Goal: Contribute content

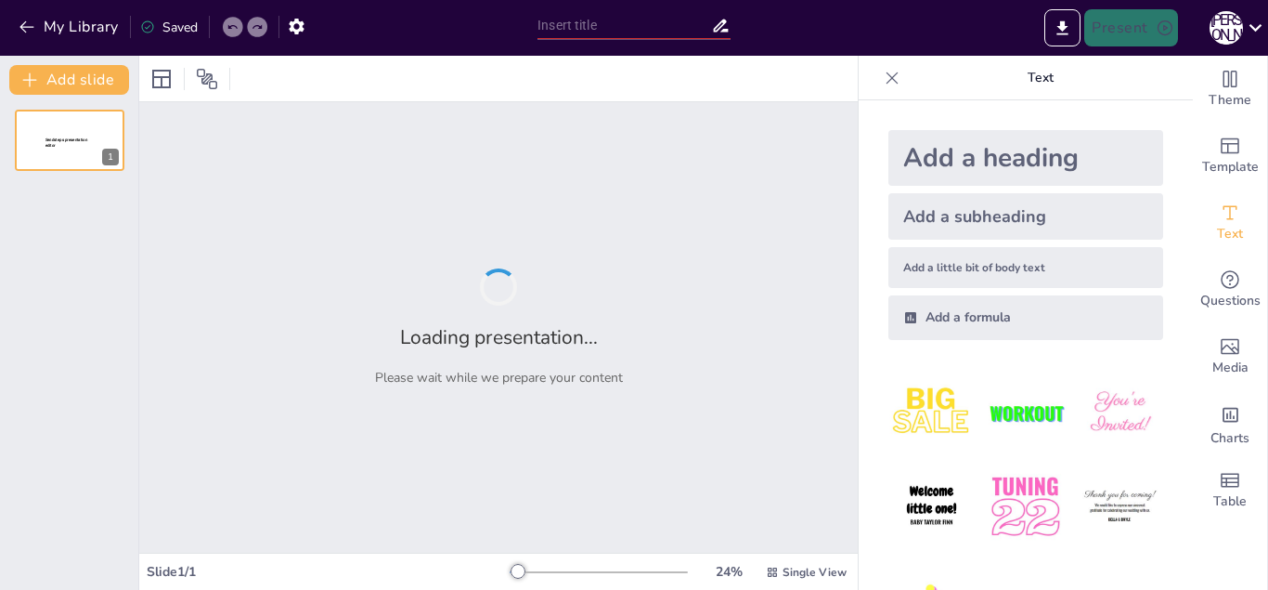
type input "Семантика та граматика сполучника 'і'"
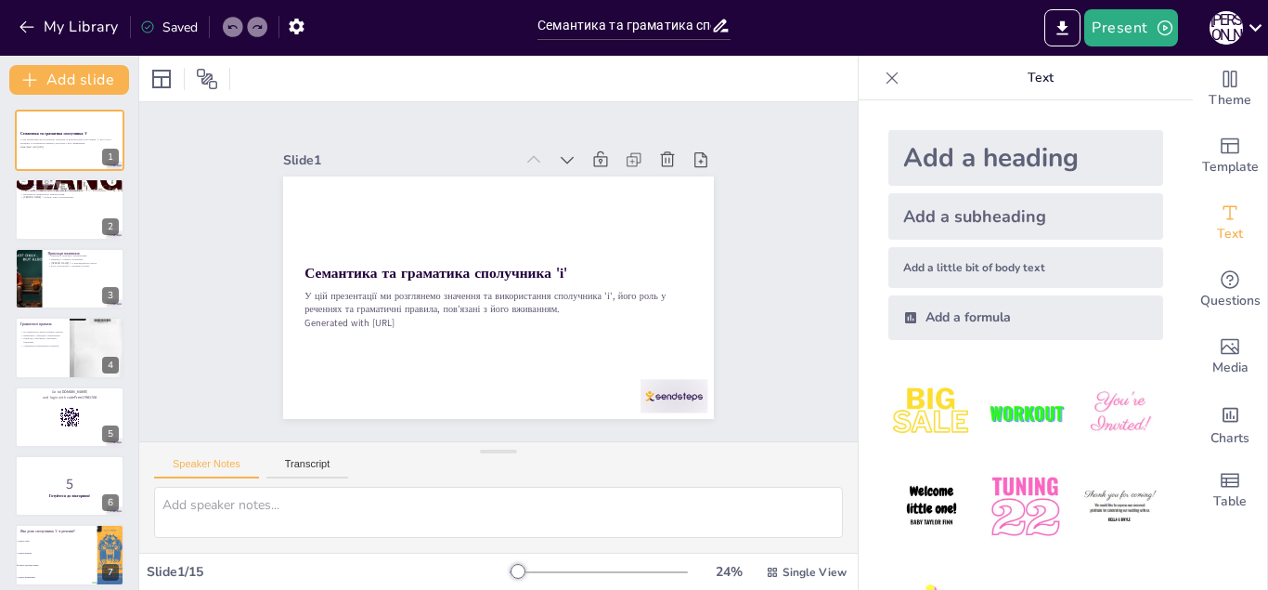
checkbox input "true"
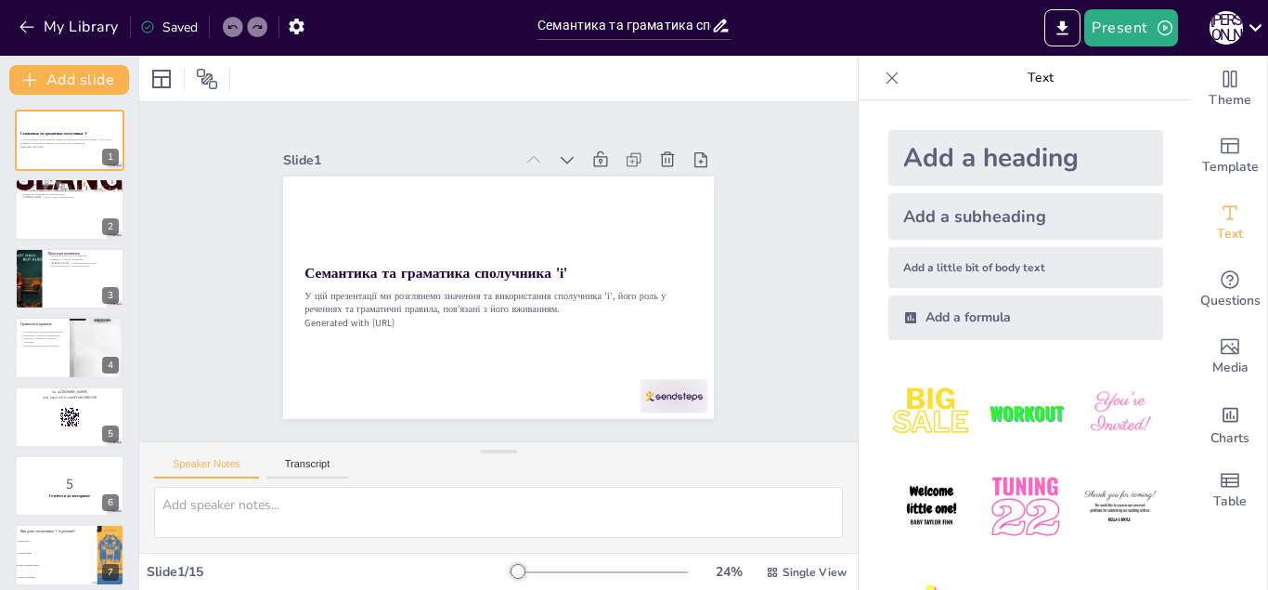
checkbox input "true"
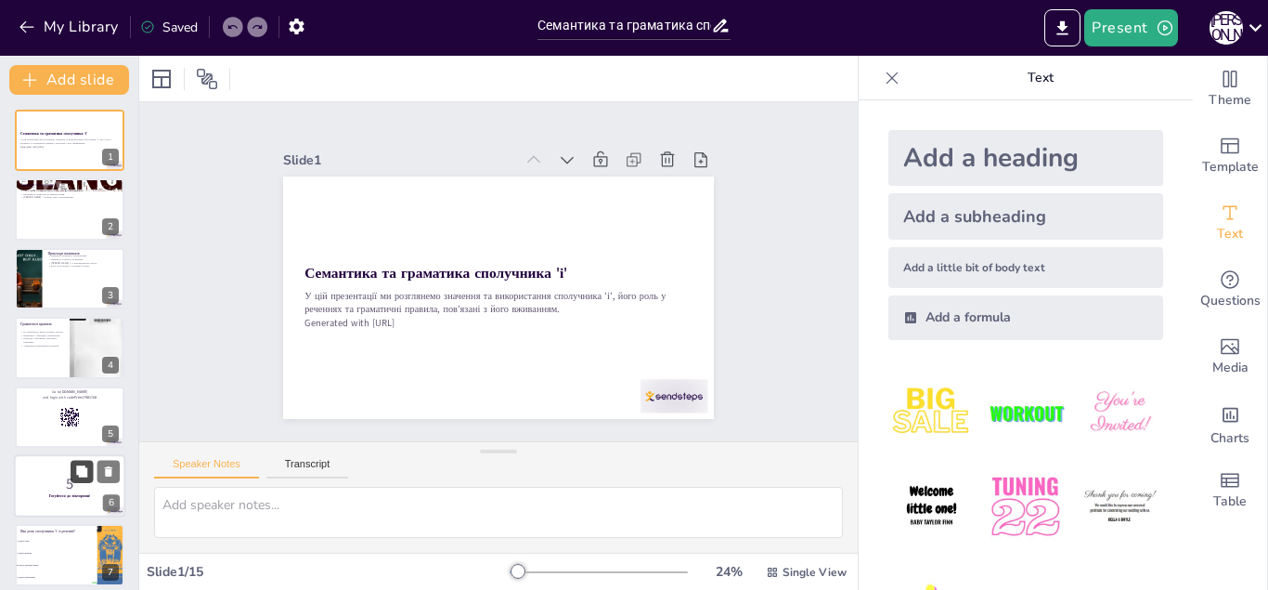
checkbox input "true"
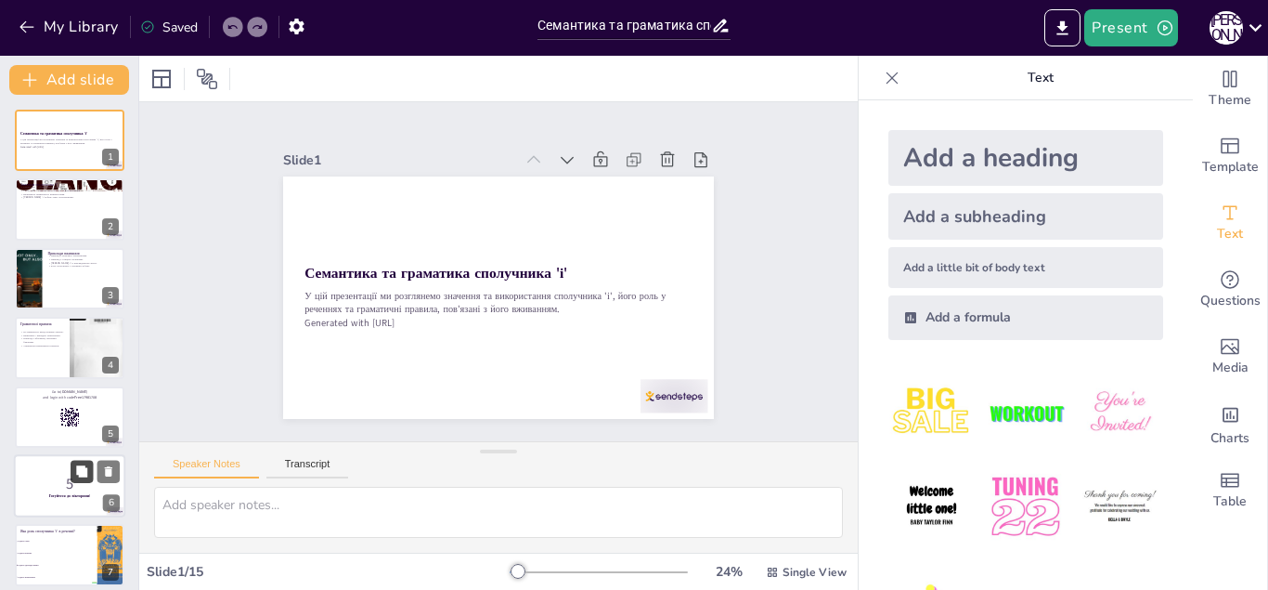
checkbox input "true"
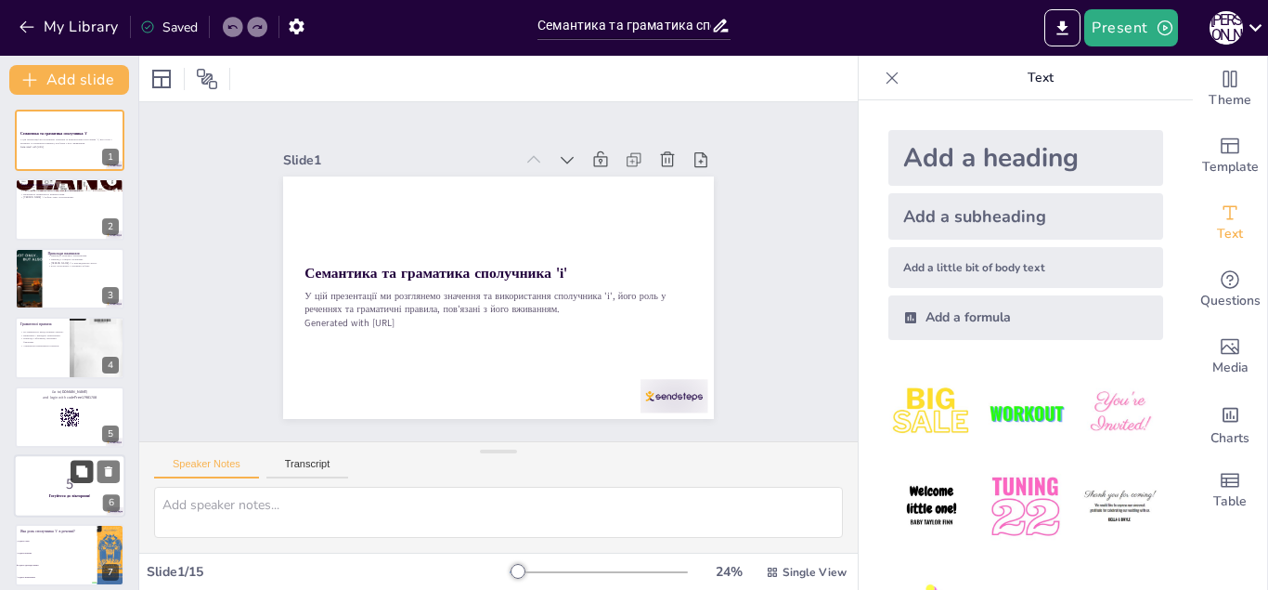
click at [77, 469] on icon at bounding box center [81, 470] width 11 height 11
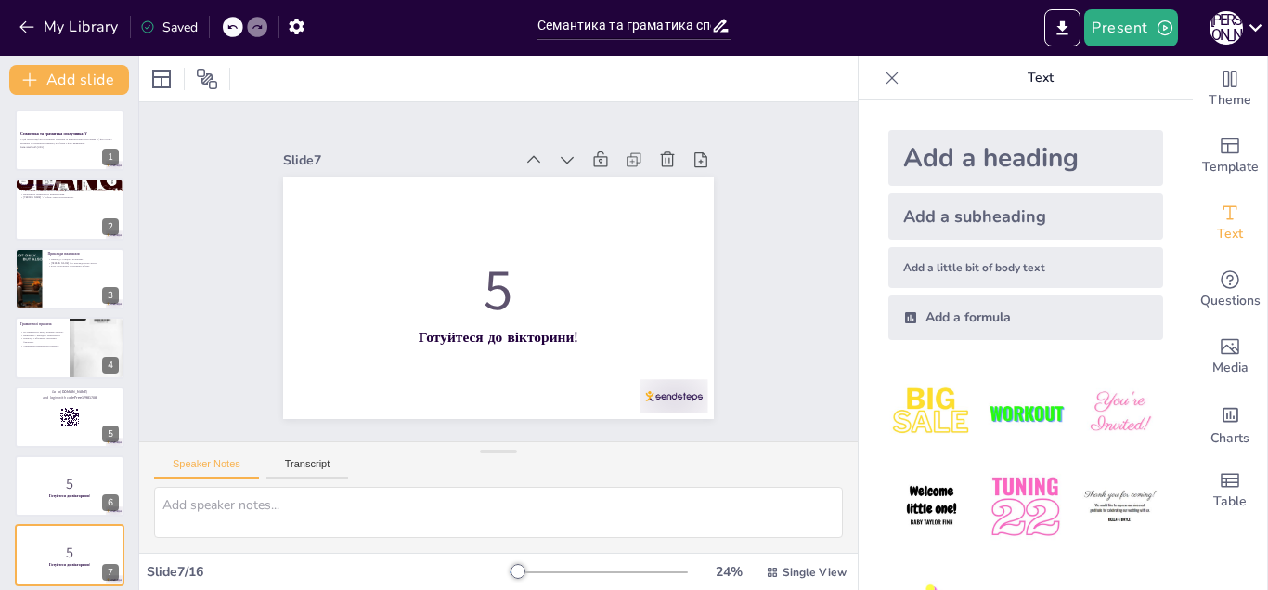
checkbox input "true"
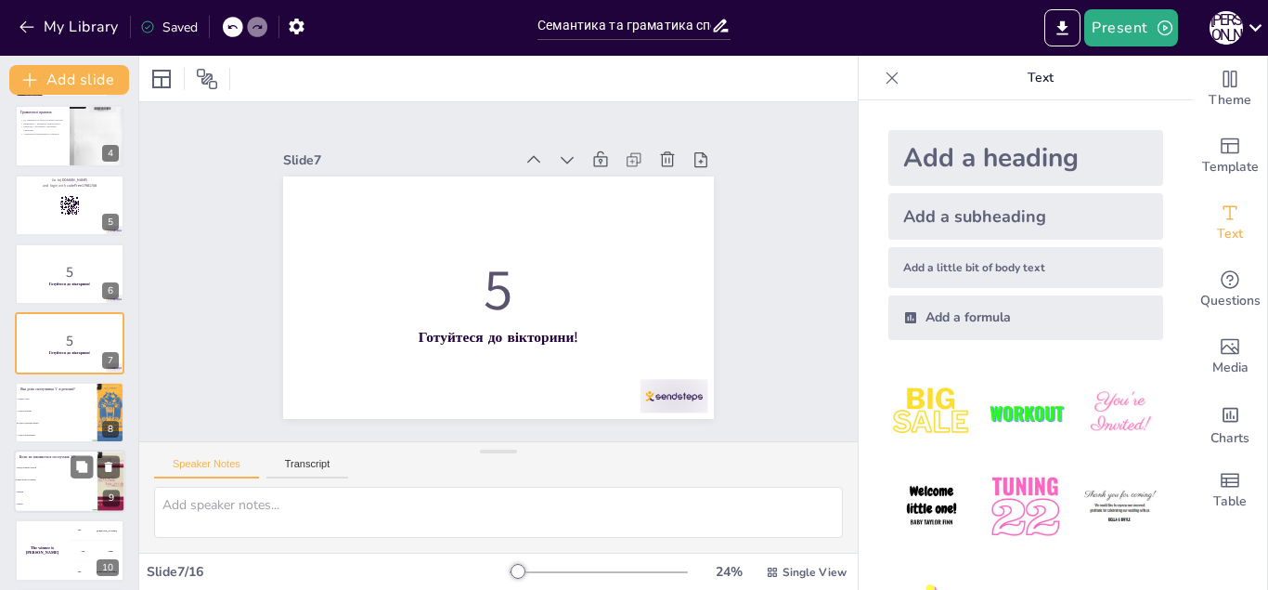
checkbox input "true"
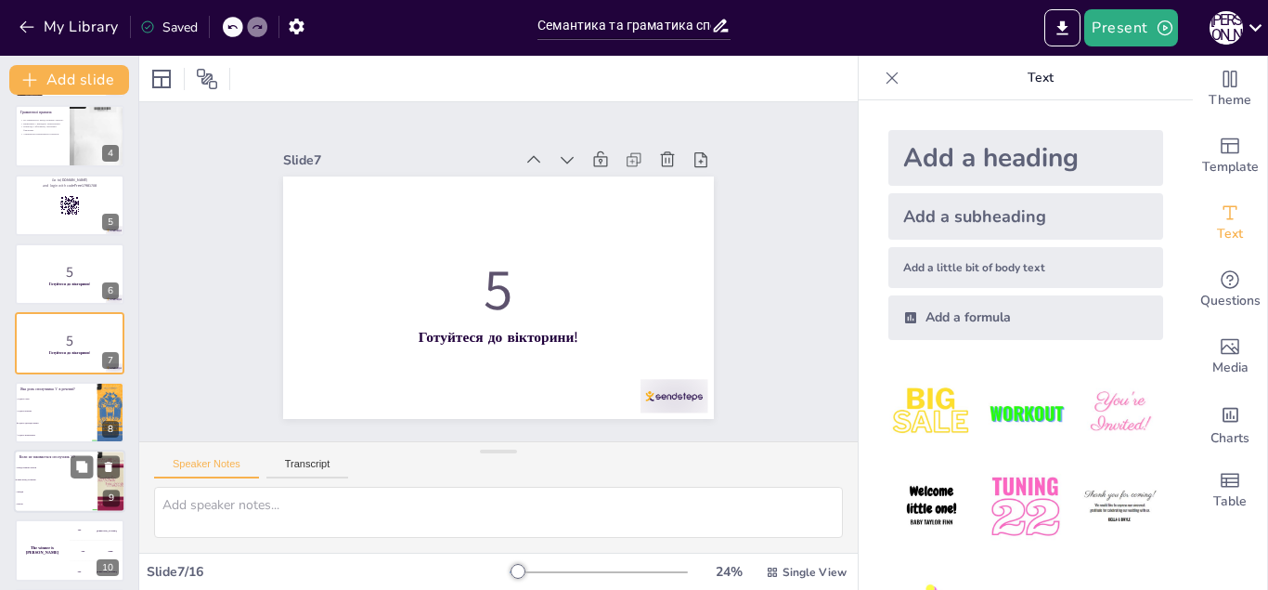
checkbox input "true"
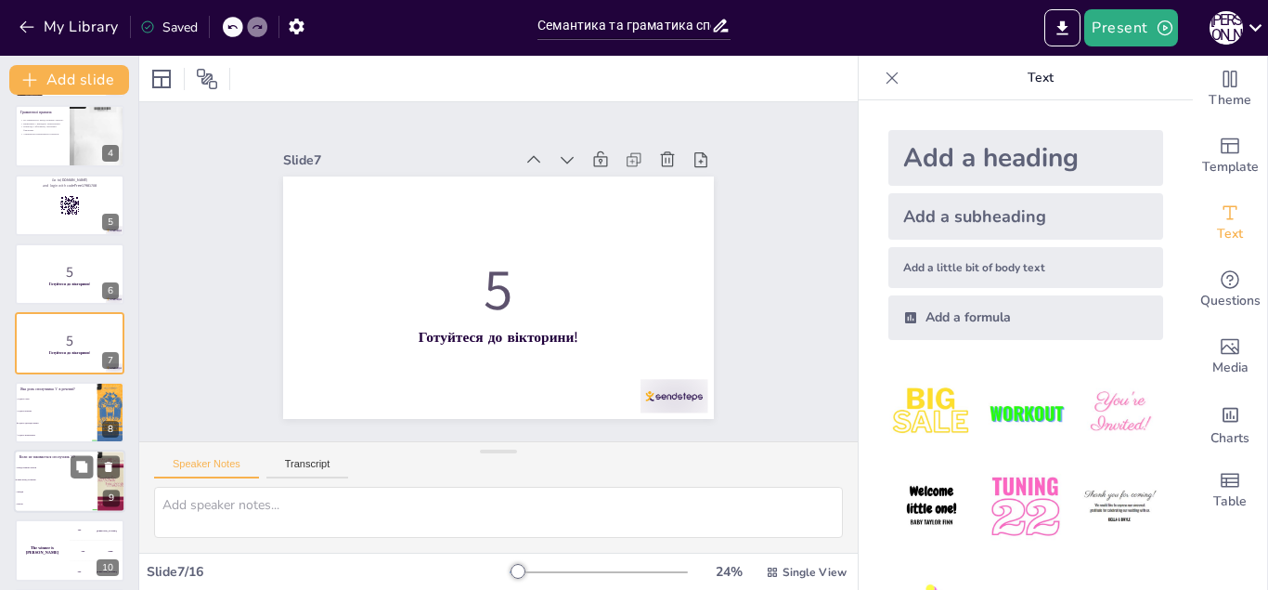
checkbox input "true"
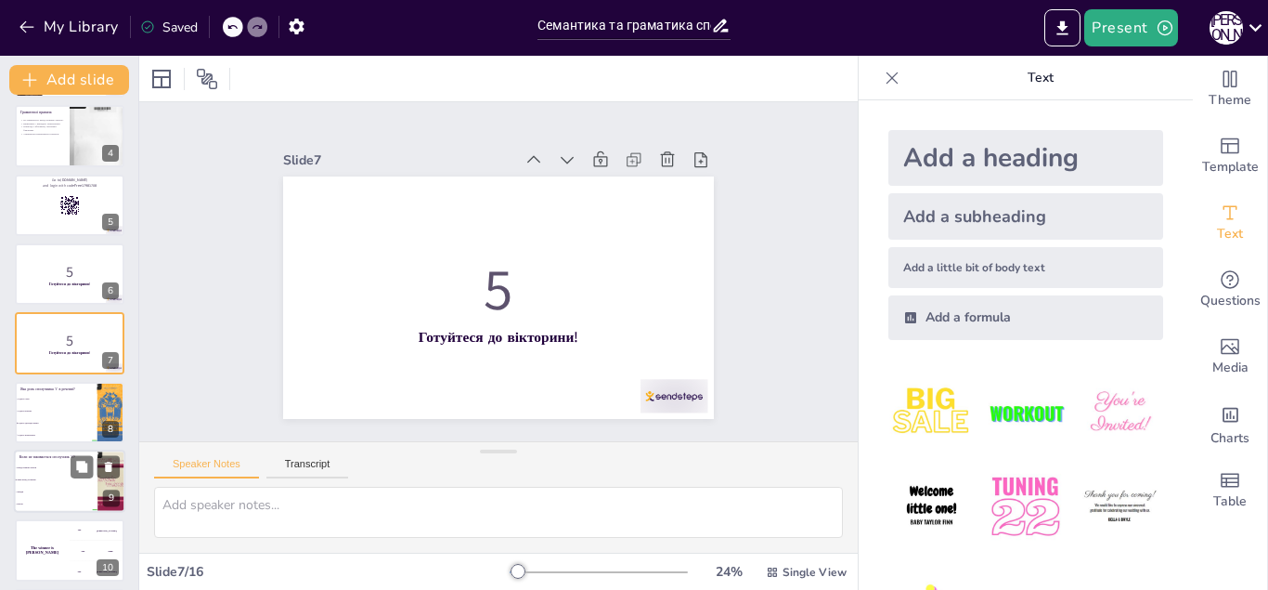
checkbox input "true"
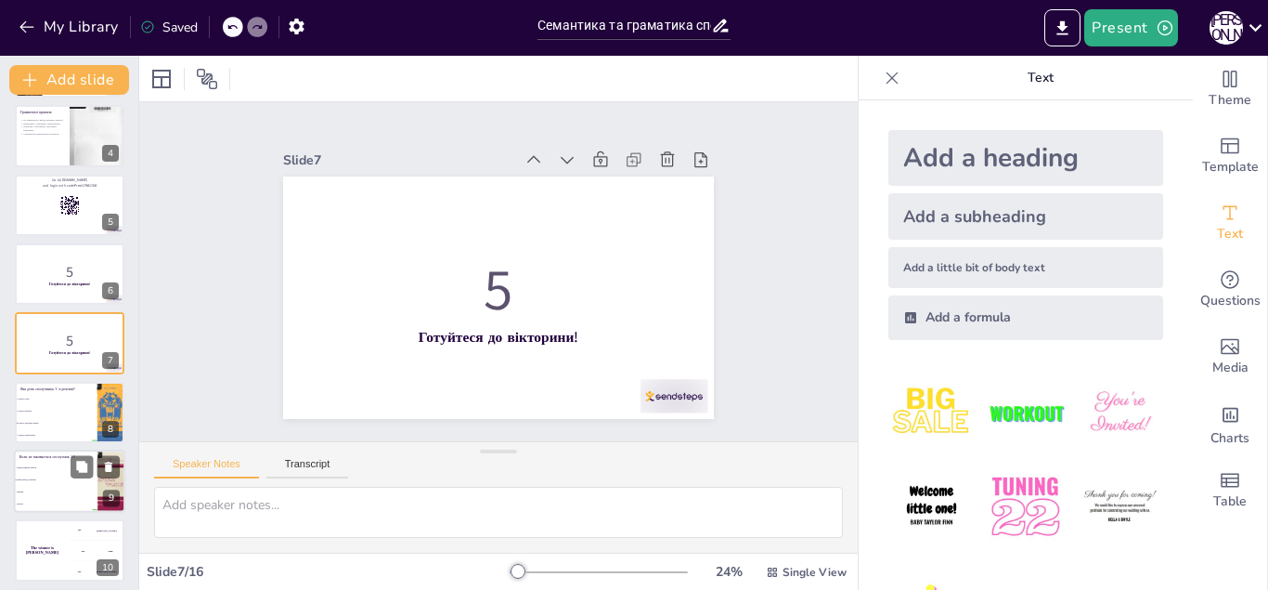
checkbox input "true"
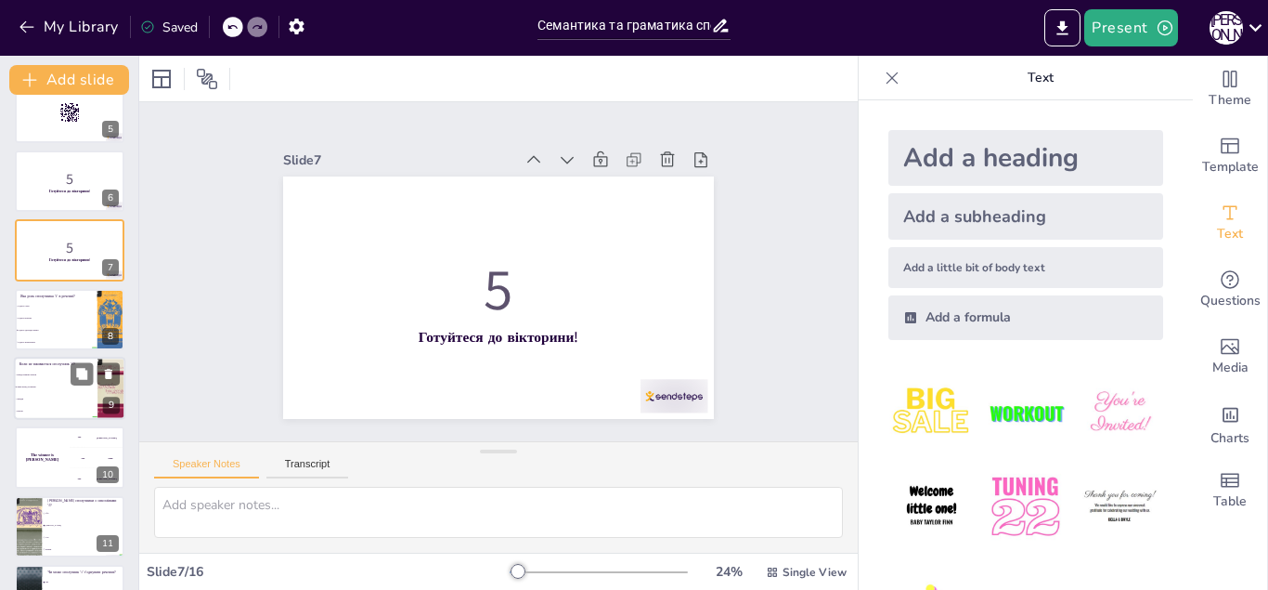
checkbox input "true"
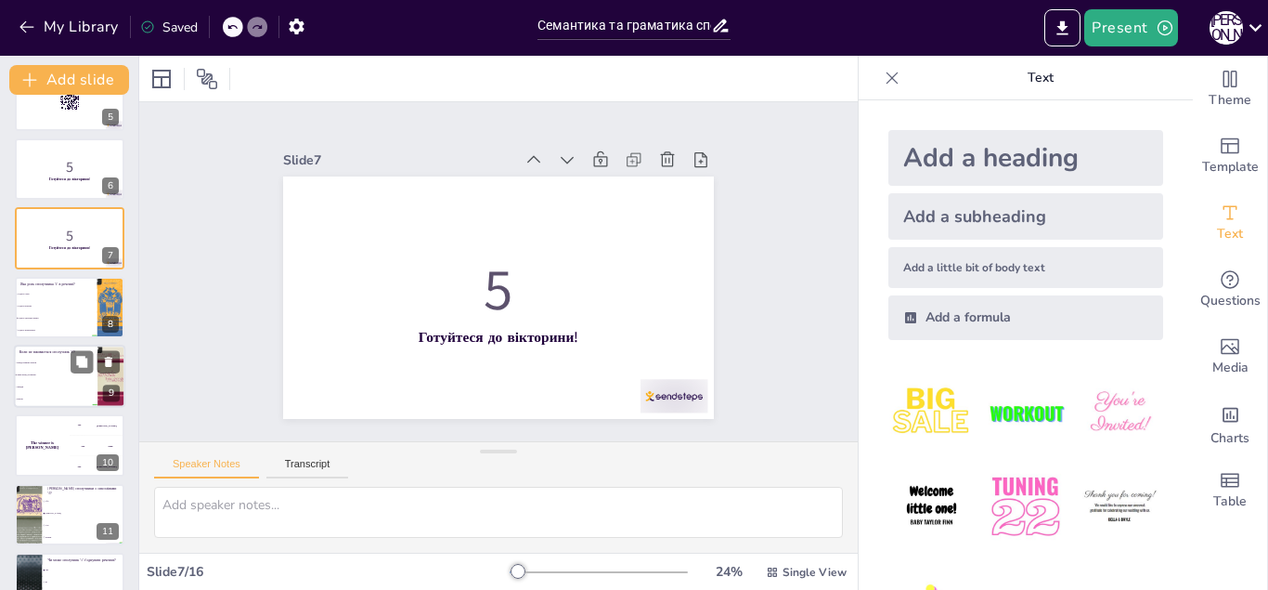
checkbox input "true"
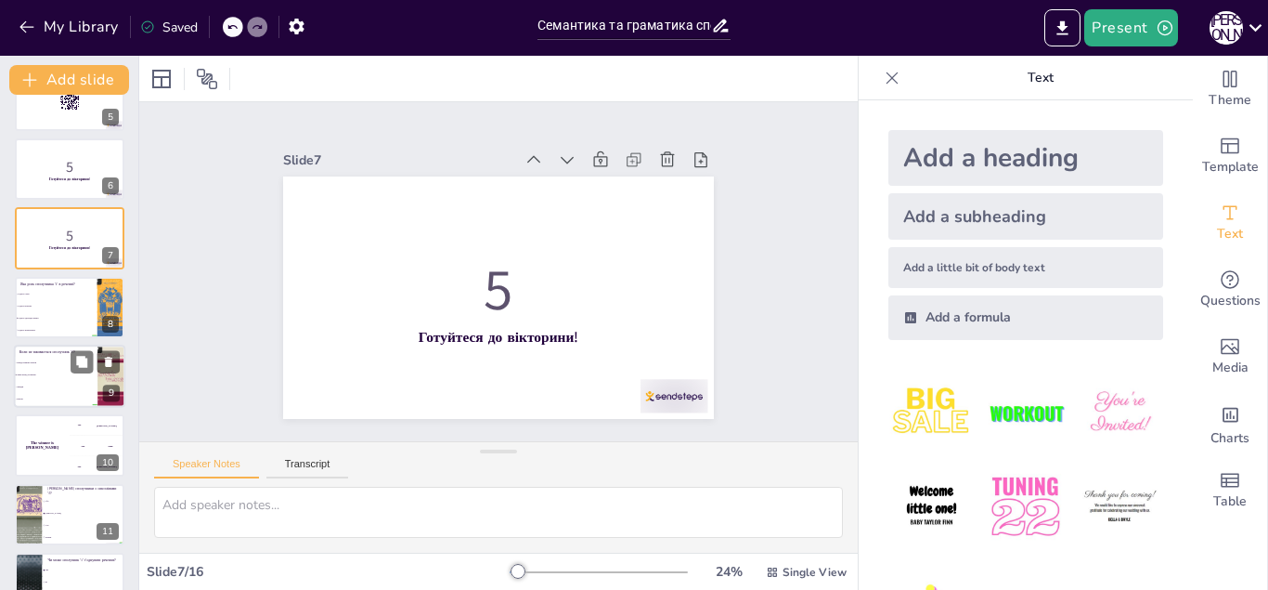
checkbox input "true"
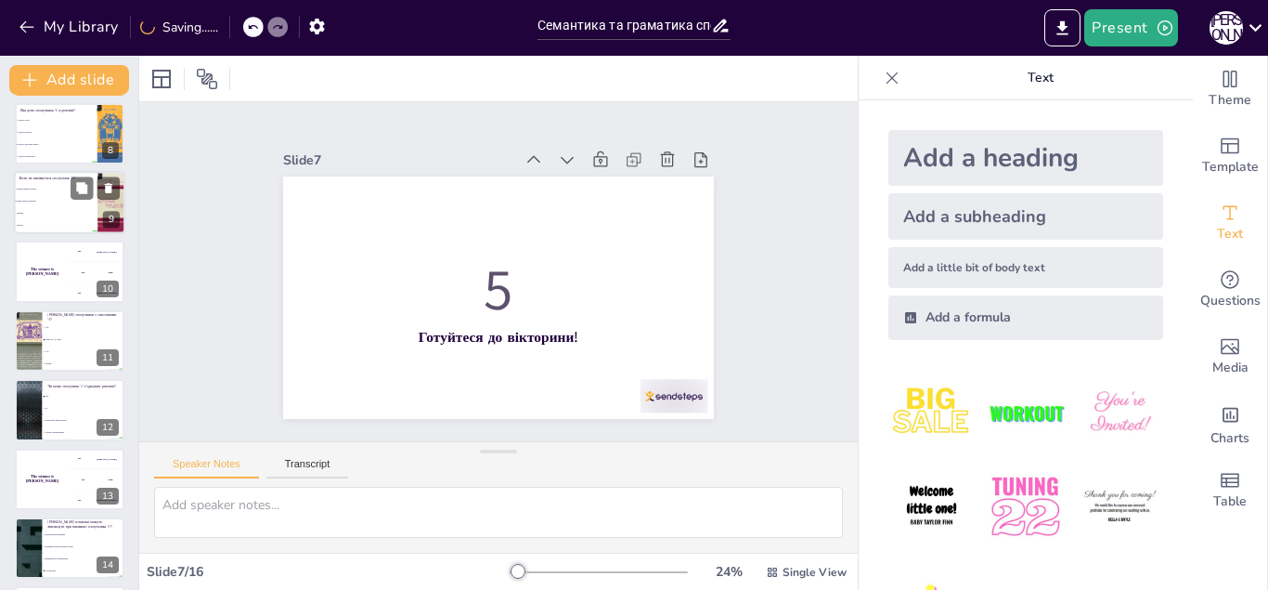
checkbox input "true"
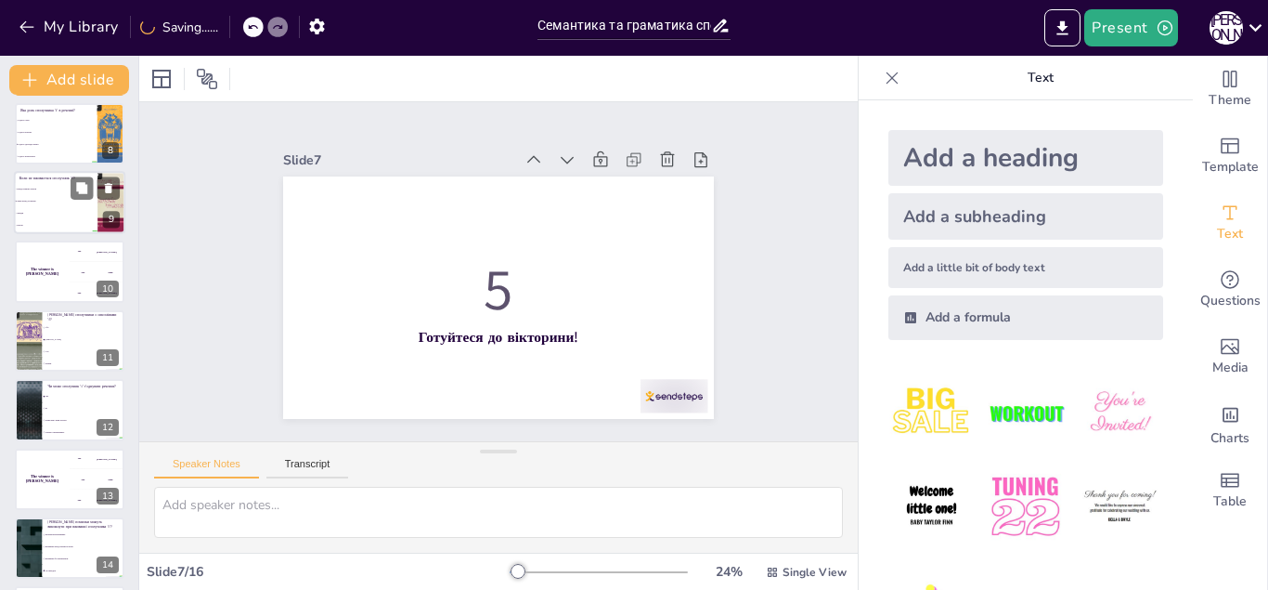
scroll to position [632, 0]
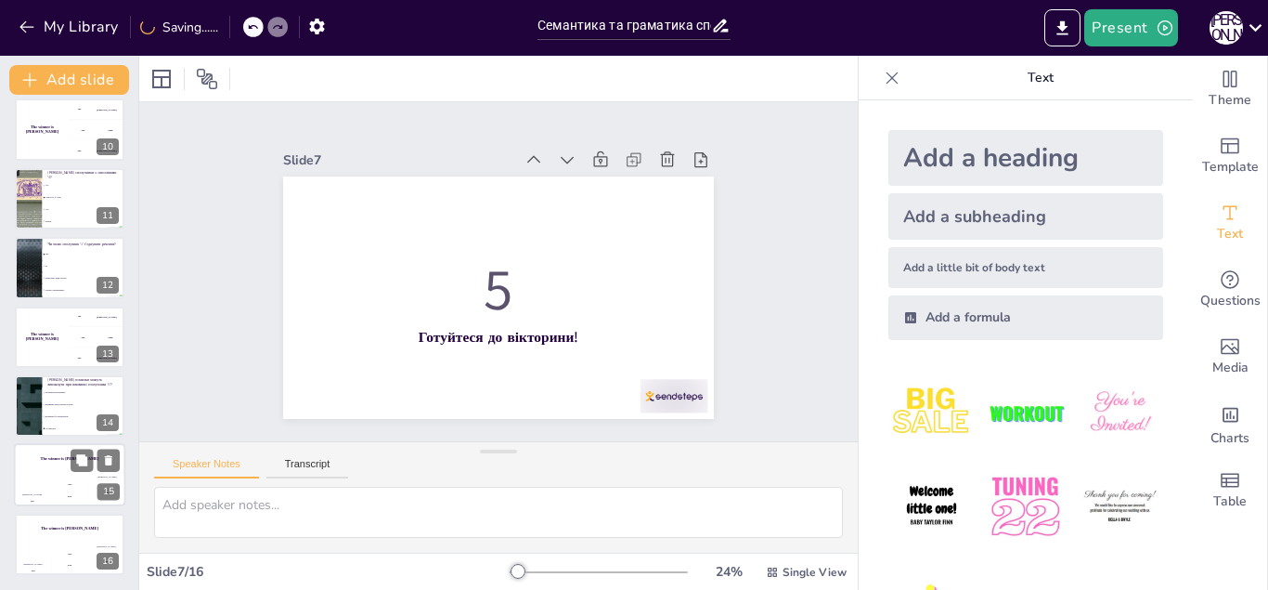
checkbox input "true"
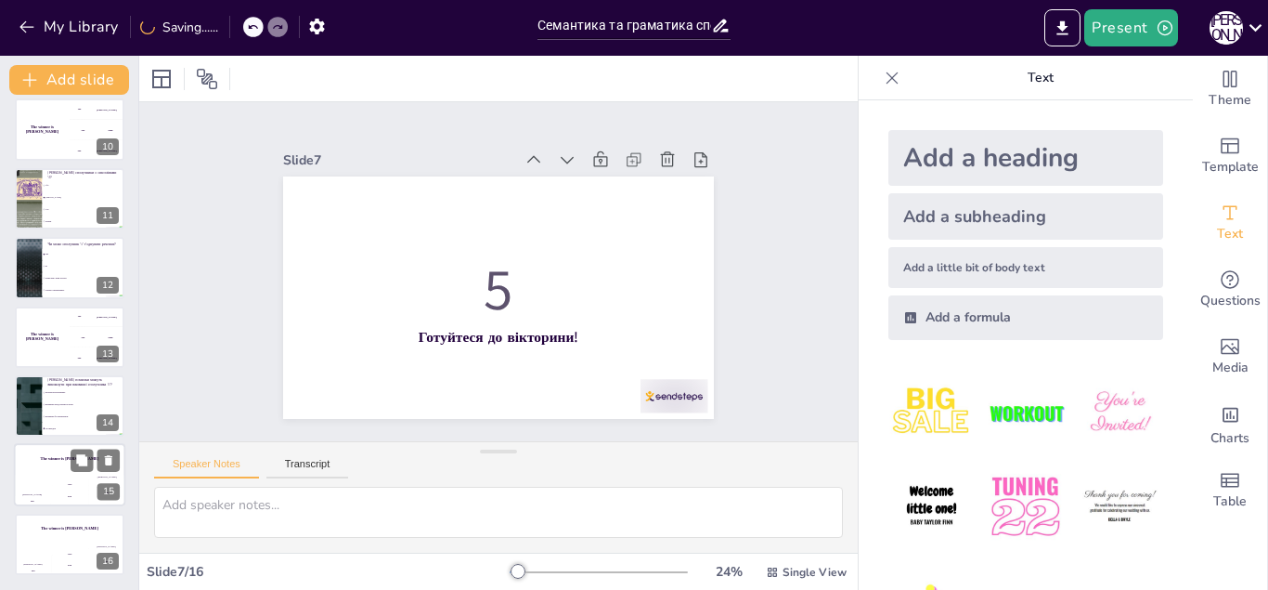
checkbox input "true"
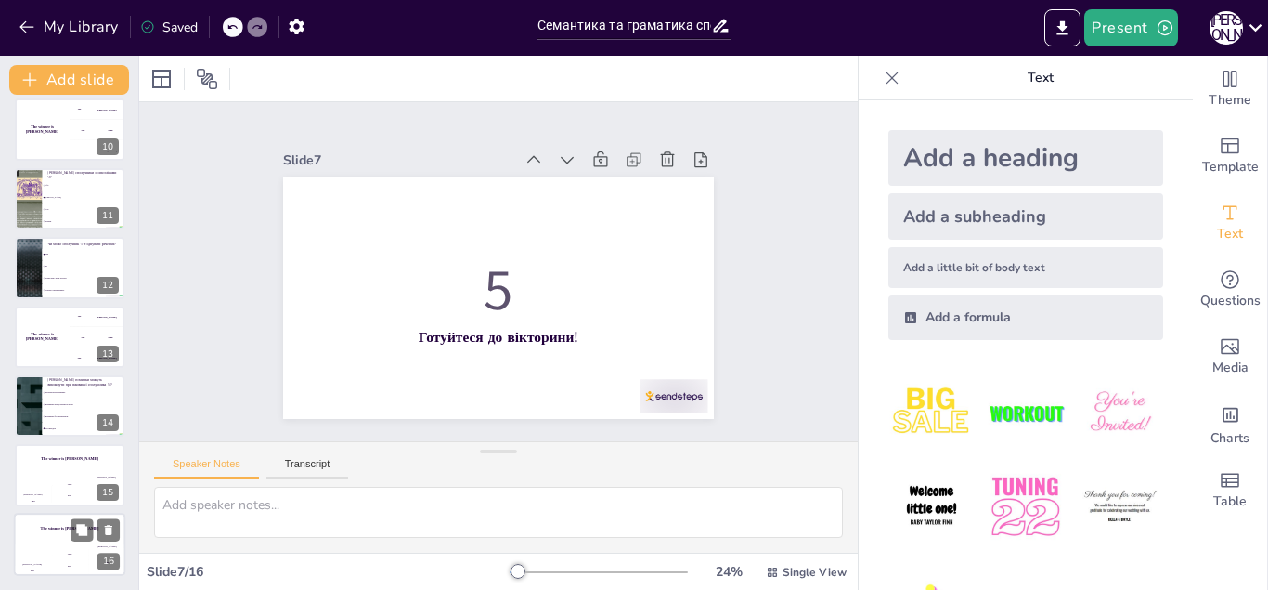
checkbox input "true"
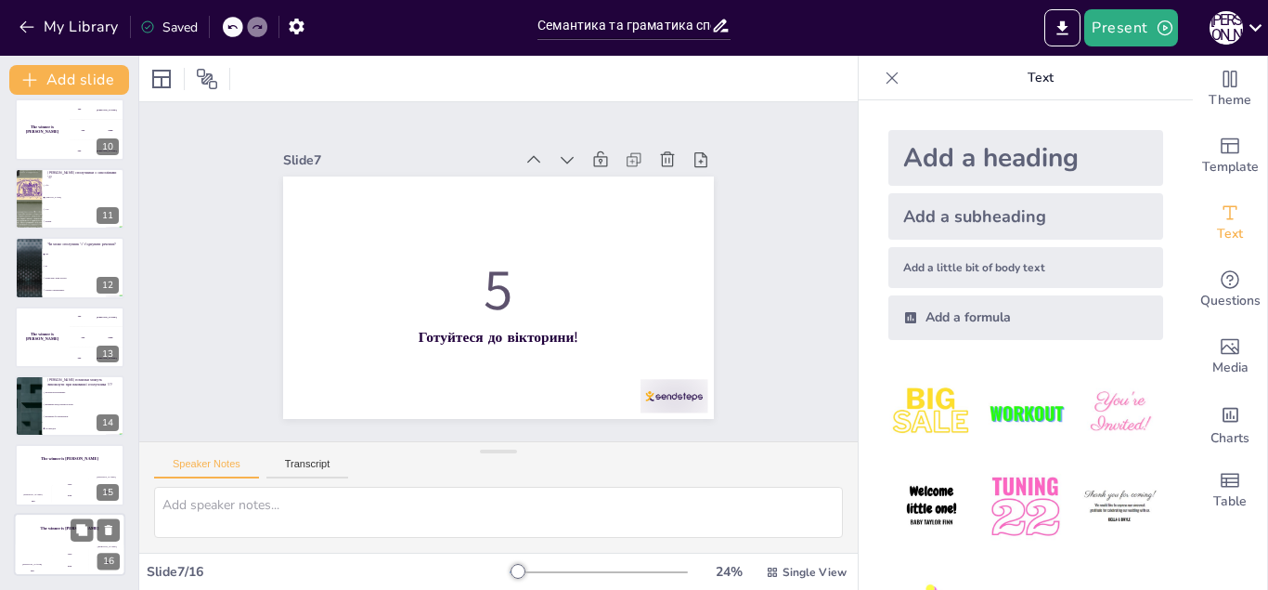
checkbox input "true"
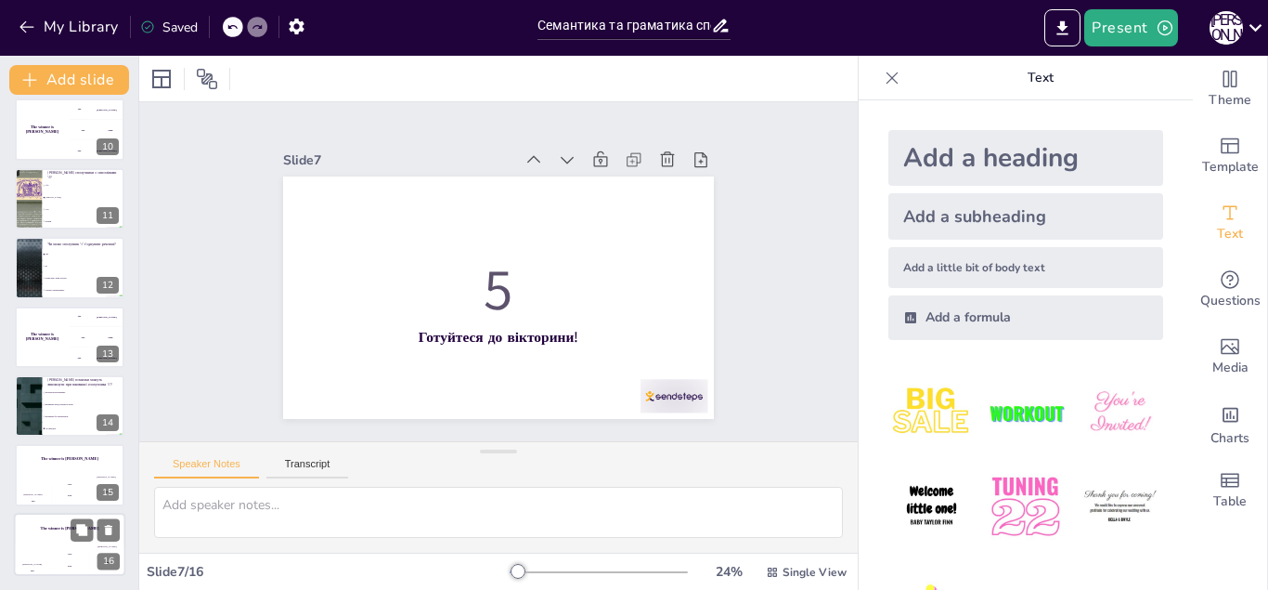
checkbox input "true"
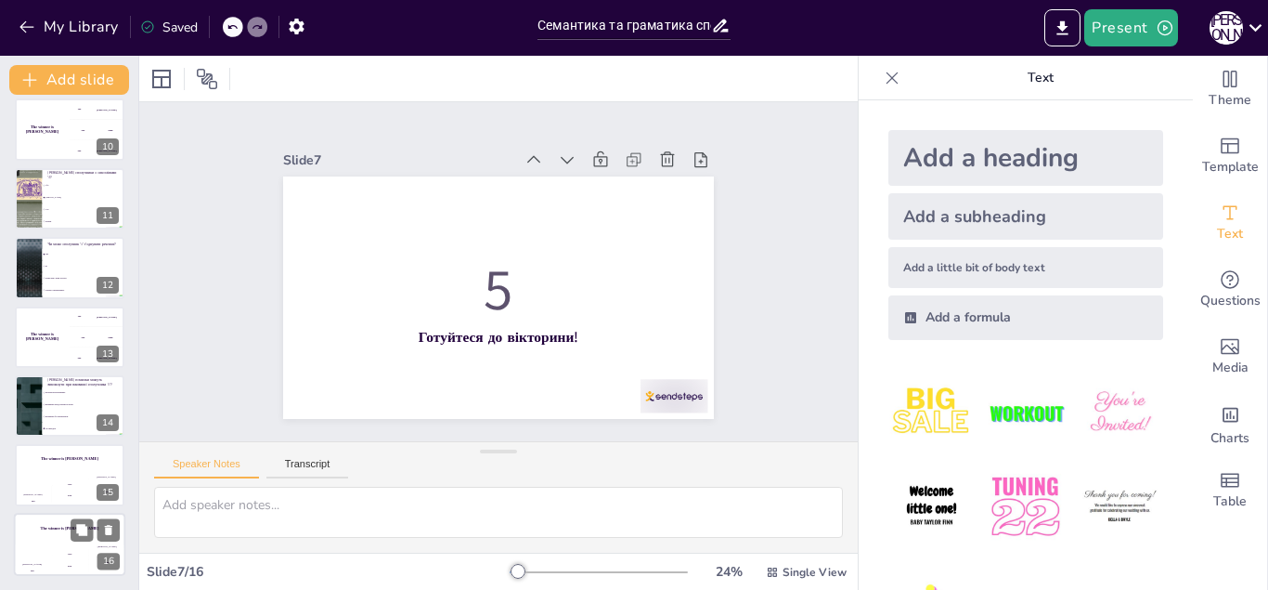
checkbox input "true"
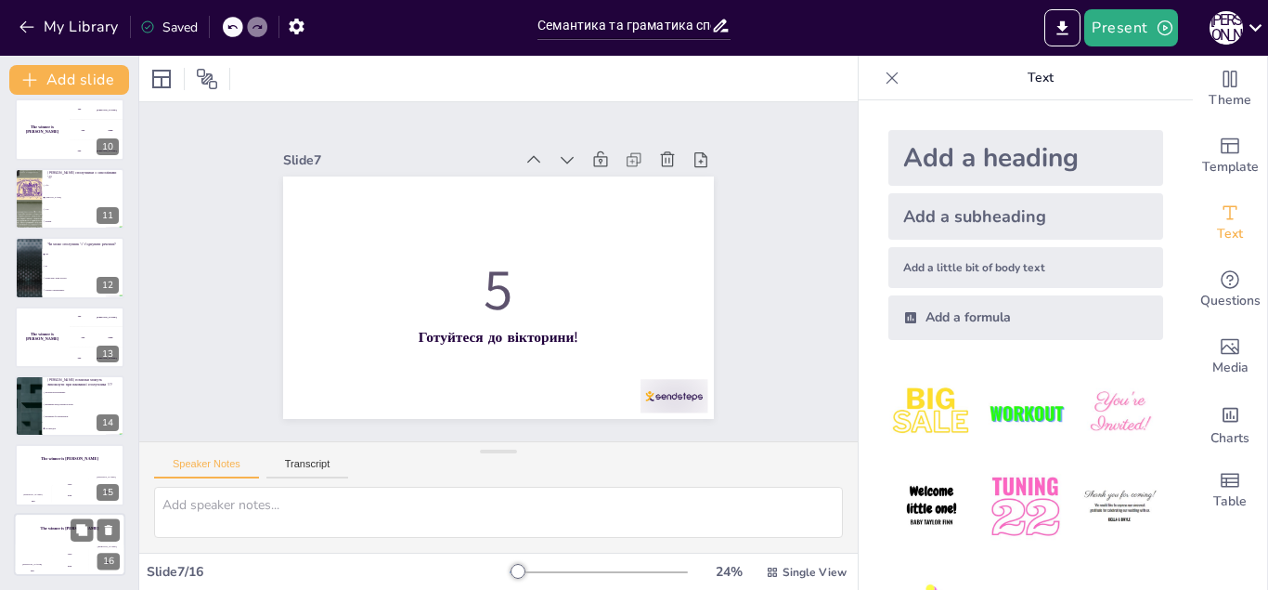
checkbox input "true"
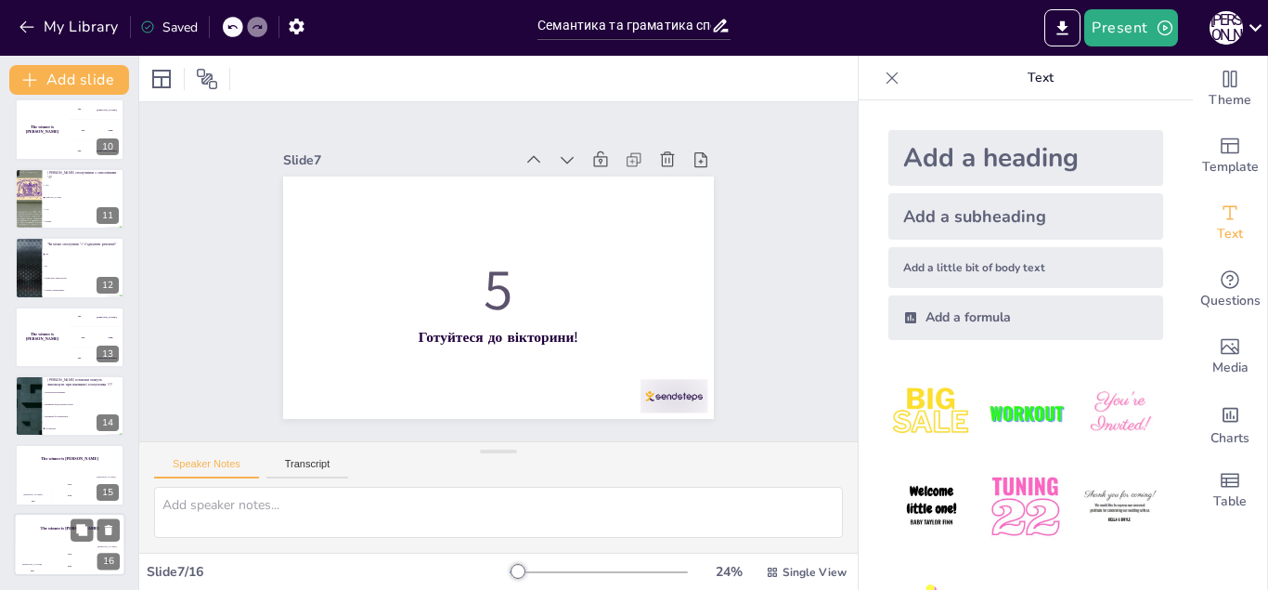
checkbox input "true"
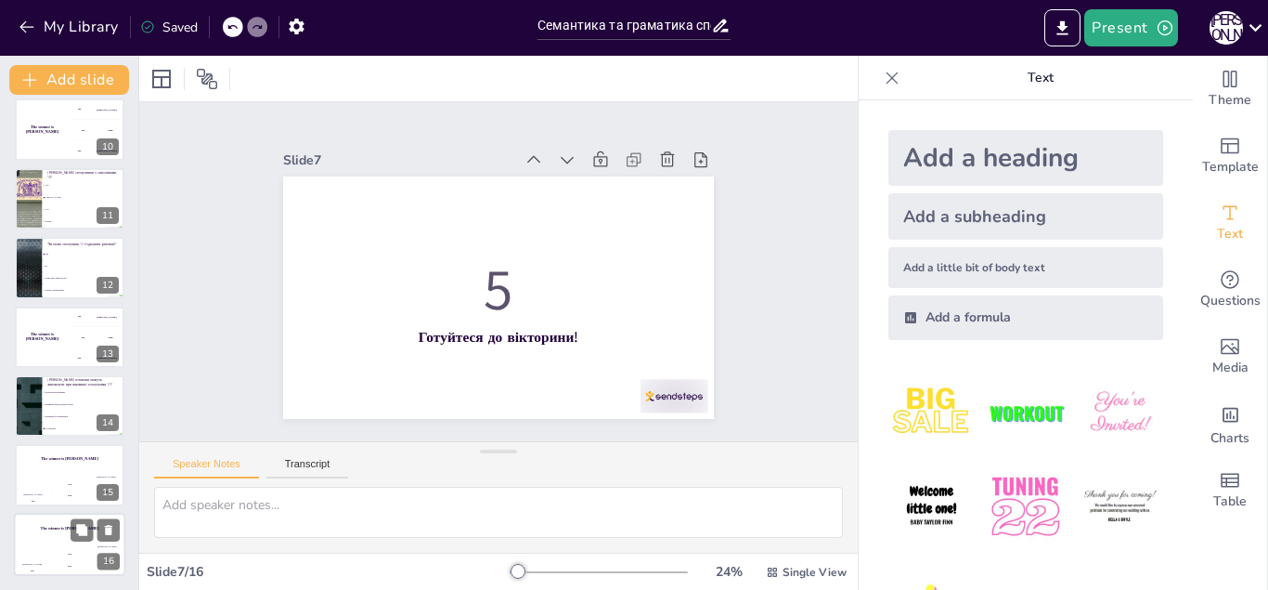
click at [48, 545] on div "Hasan 100" at bounding box center [32, 560] width 37 height 32
checkbox input "true"
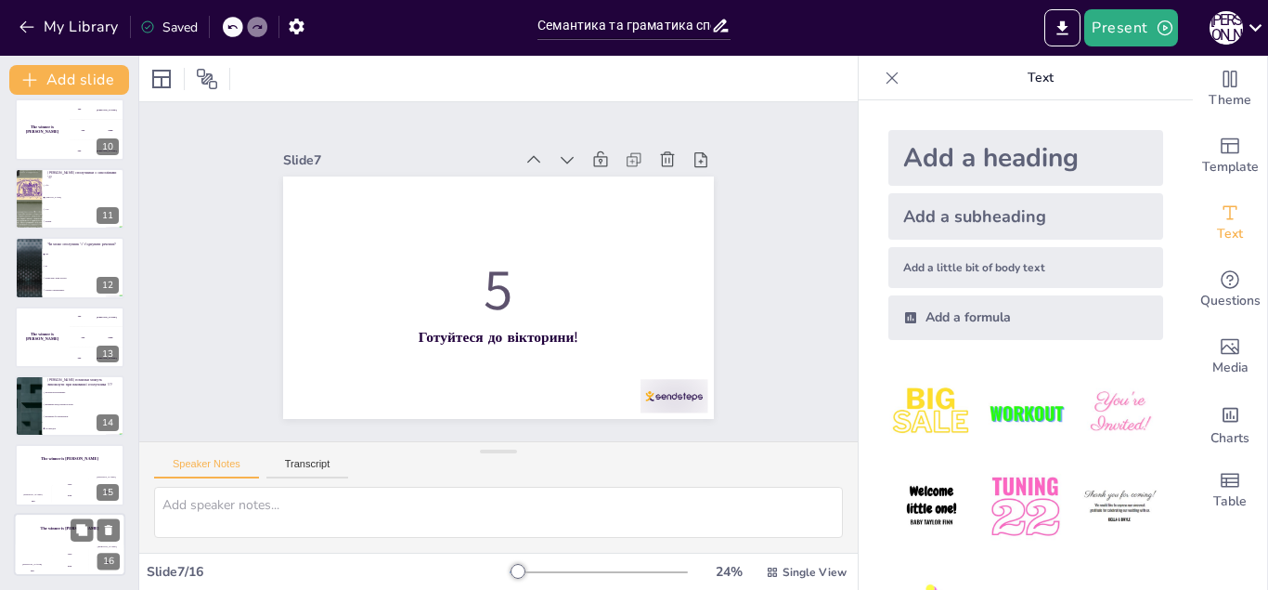
checkbox input "true"
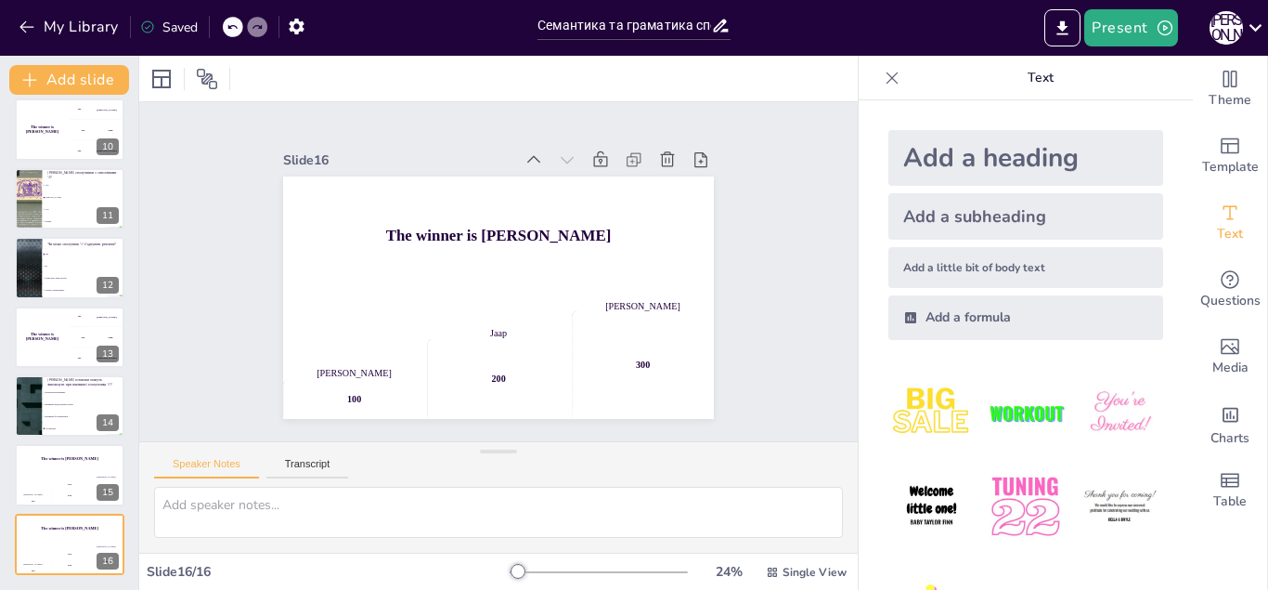
checkbox input "true"
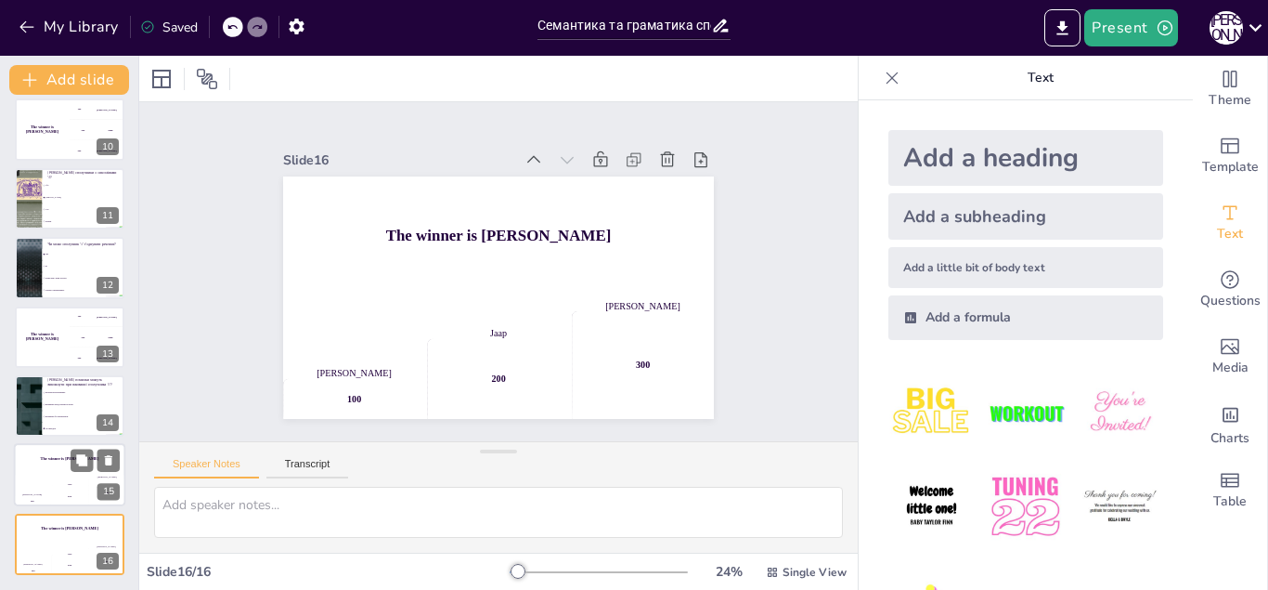
checkbox input "true"
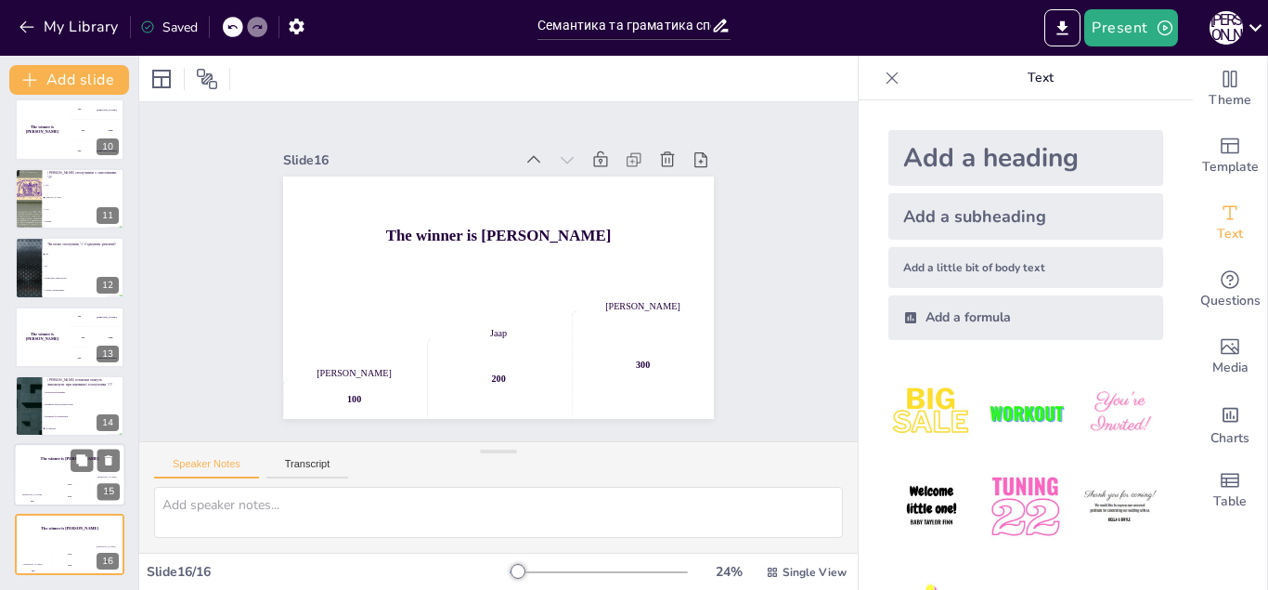
checkbox input "true"
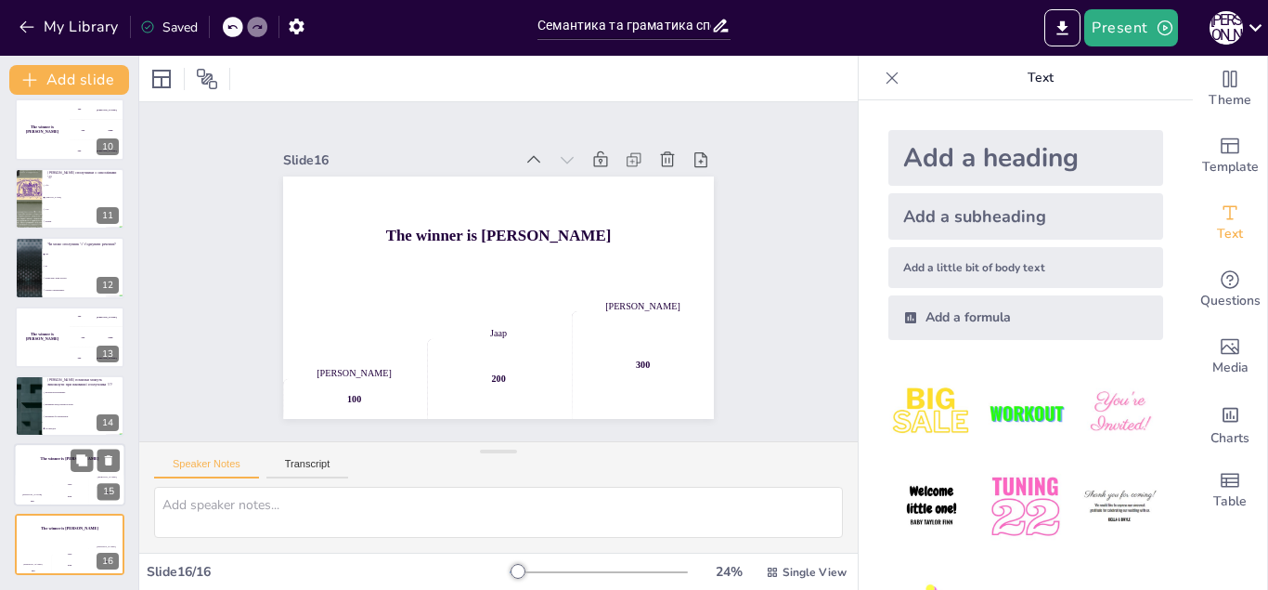
checkbox input "true"
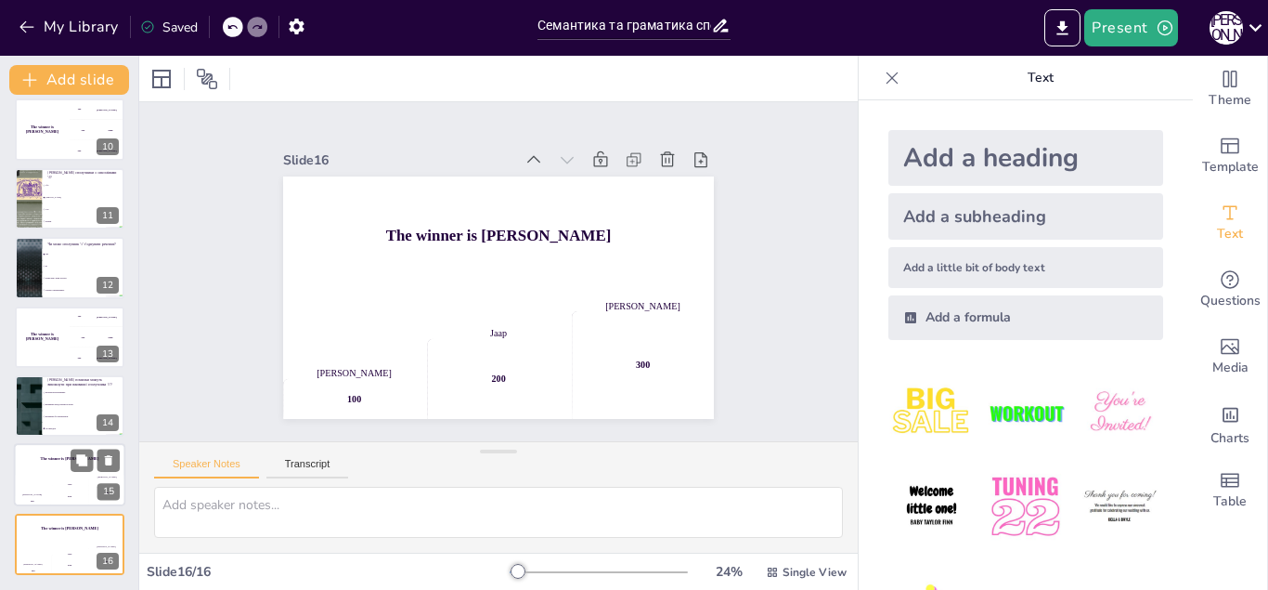
click at [17, 465] on div "The winner is [PERSON_NAME]" at bounding box center [69, 460] width 111 height 32
checkbox input "true"
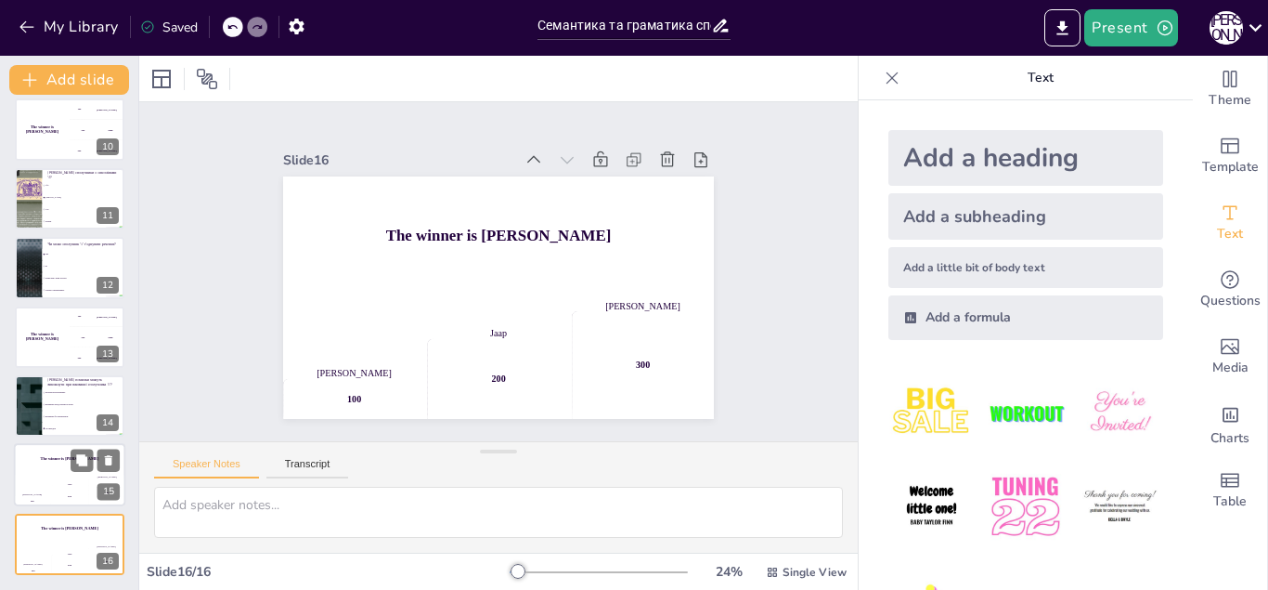
checkbox input "true"
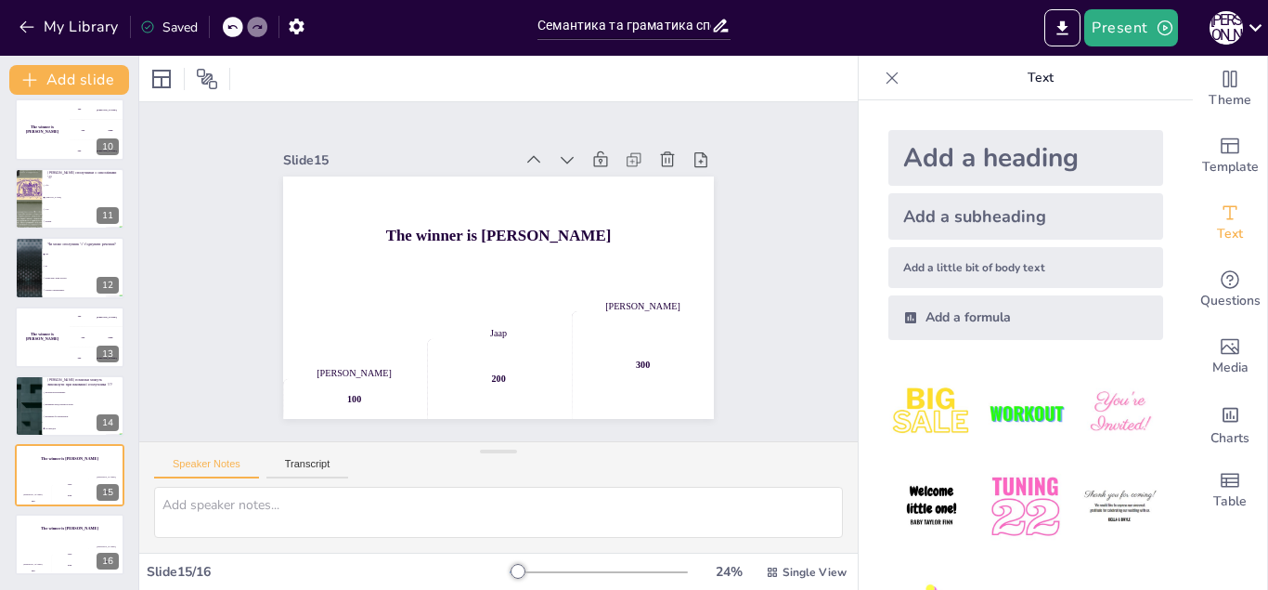
checkbox input "true"
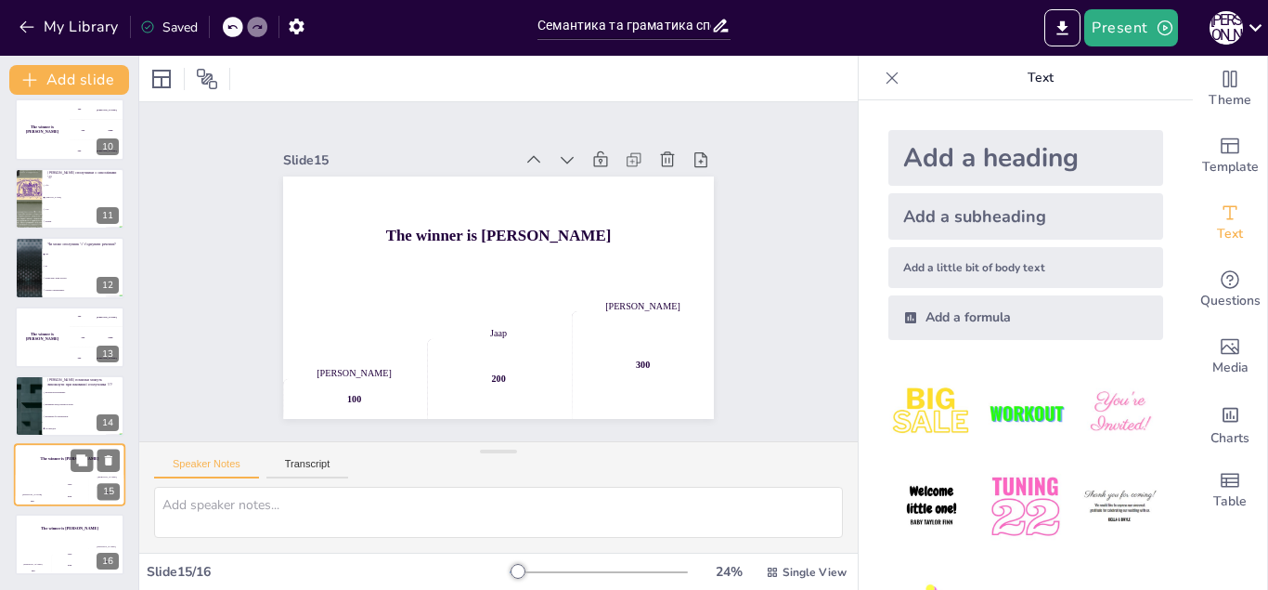
checkbox input "true"
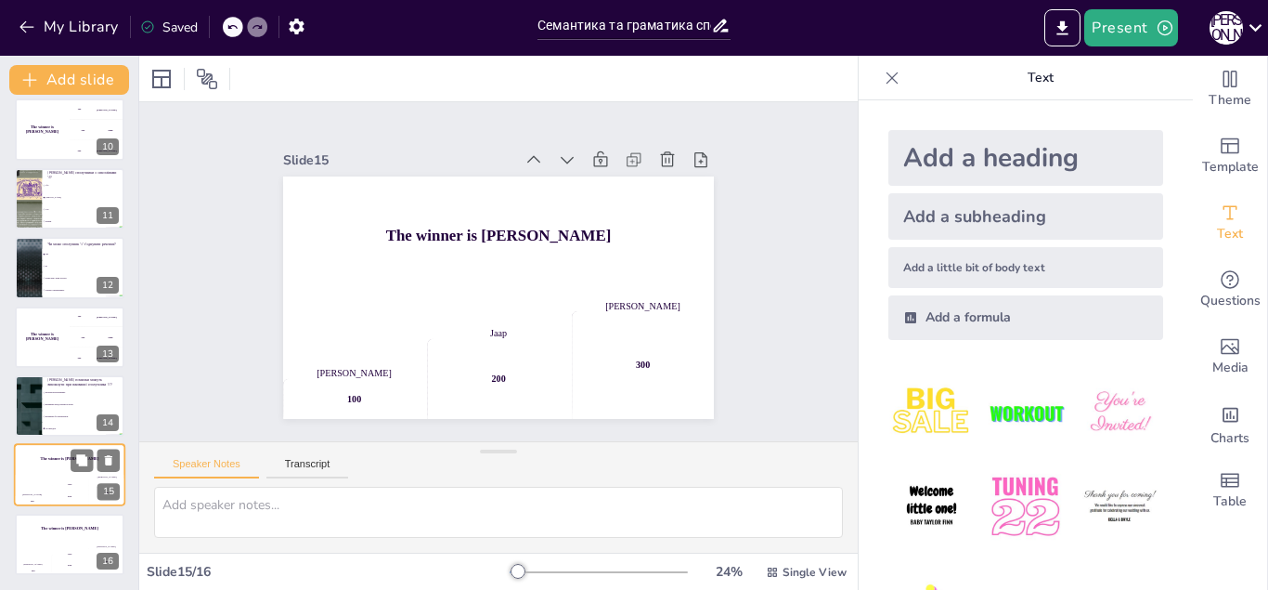
checkbox input "true"
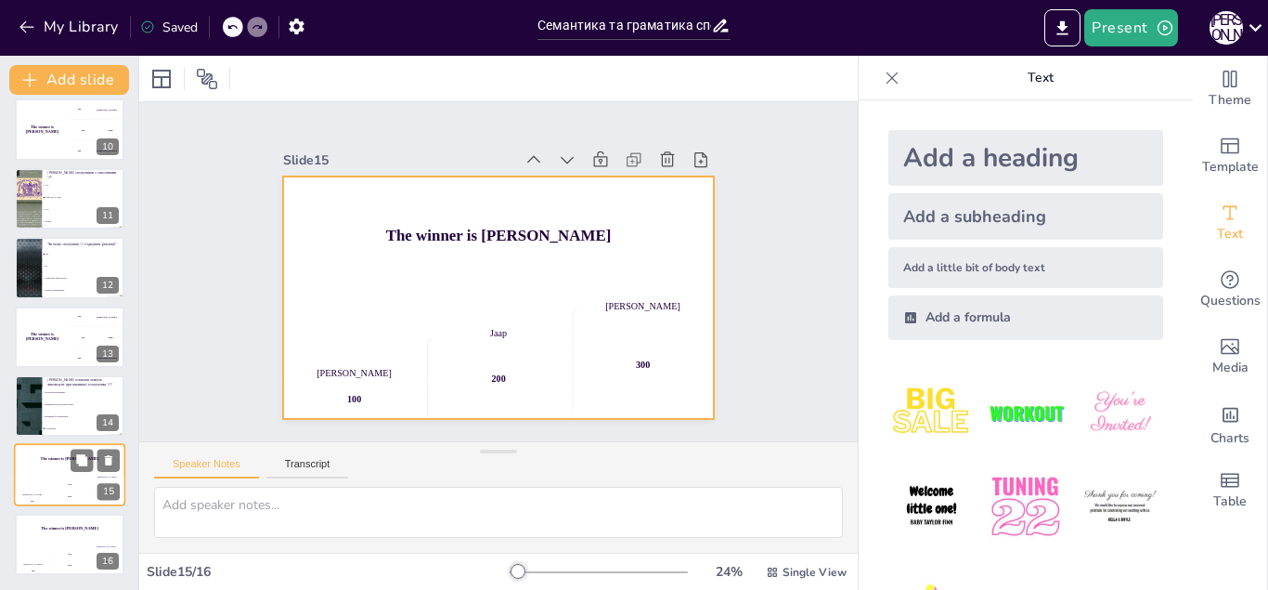
click at [29, 463] on div "The winner is [PERSON_NAME]" at bounding box center [69, 460] width 111 height 32
checkbox input "true"
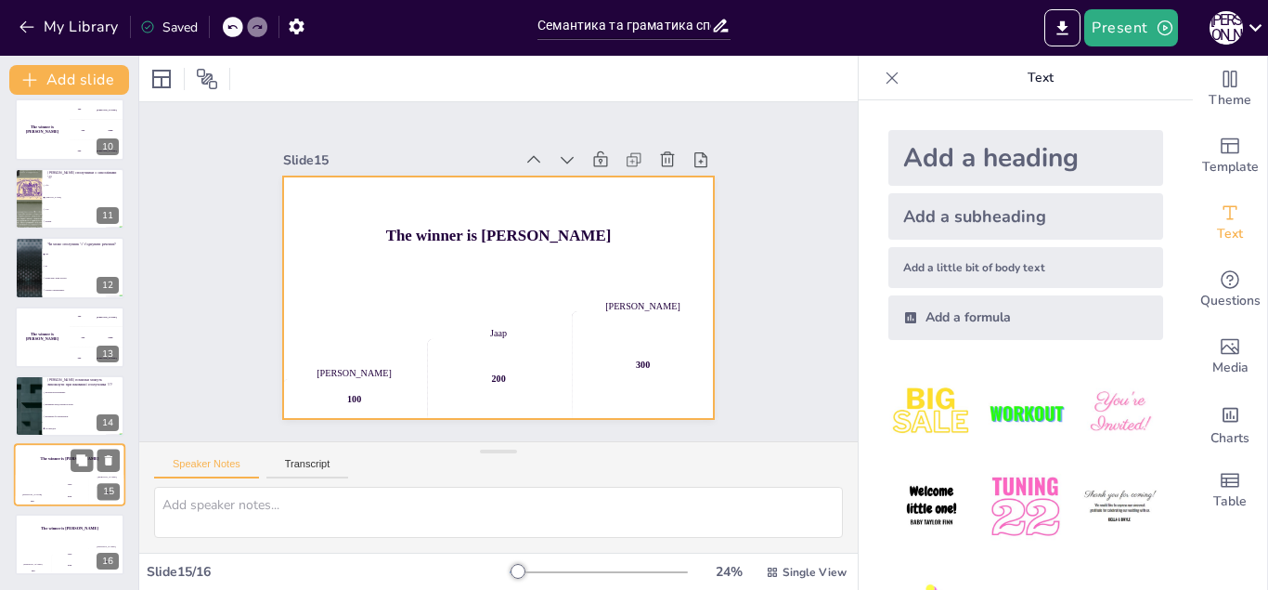
checkbox input "true"
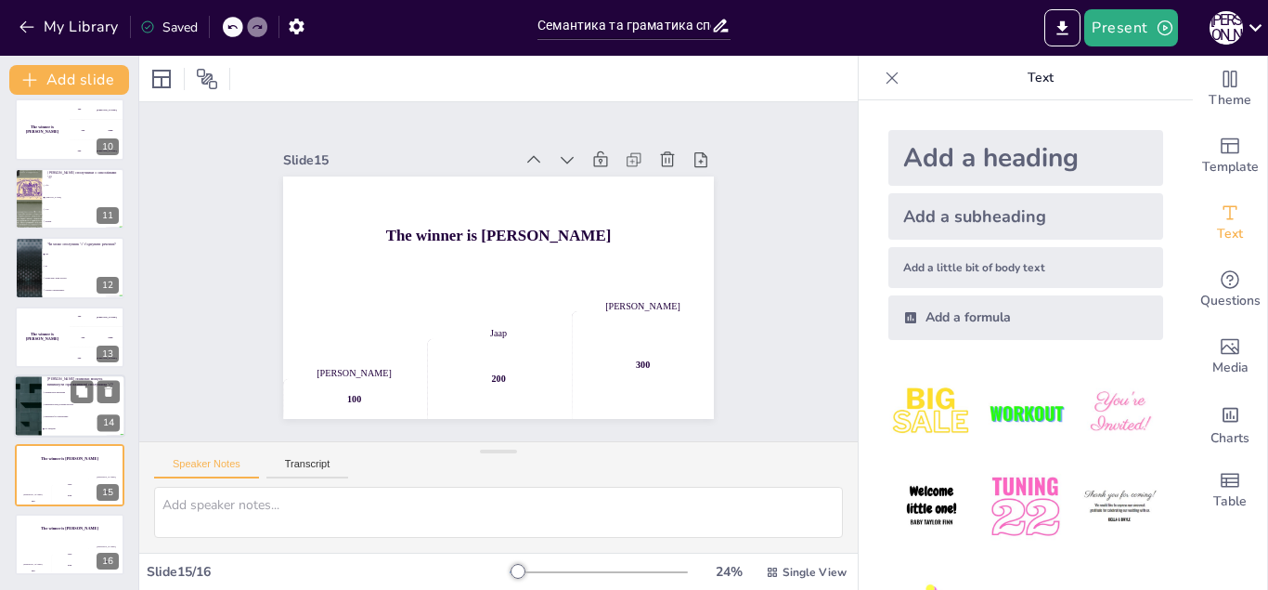
checkbox input "true"
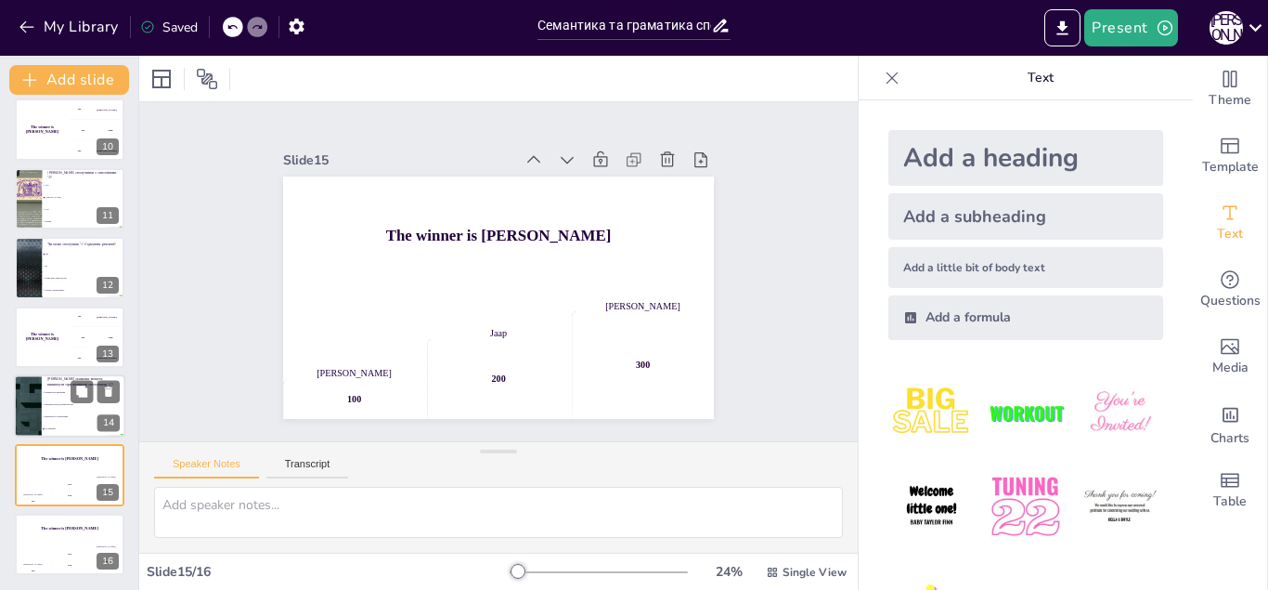
checkbox input "true"
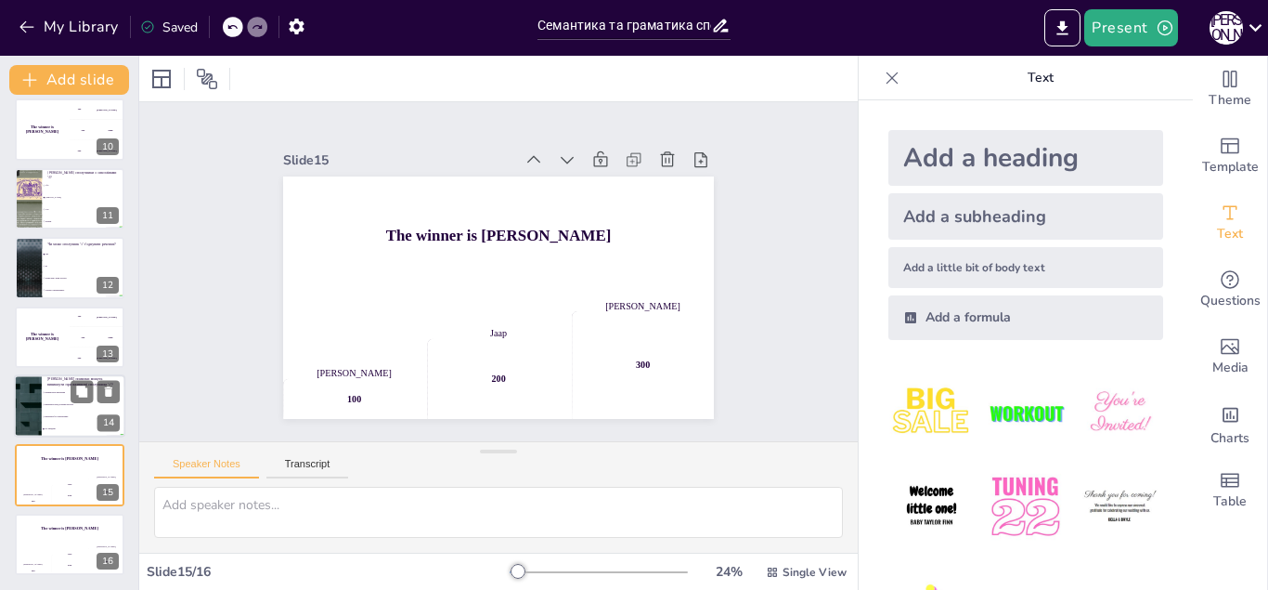
checkbox input "true"
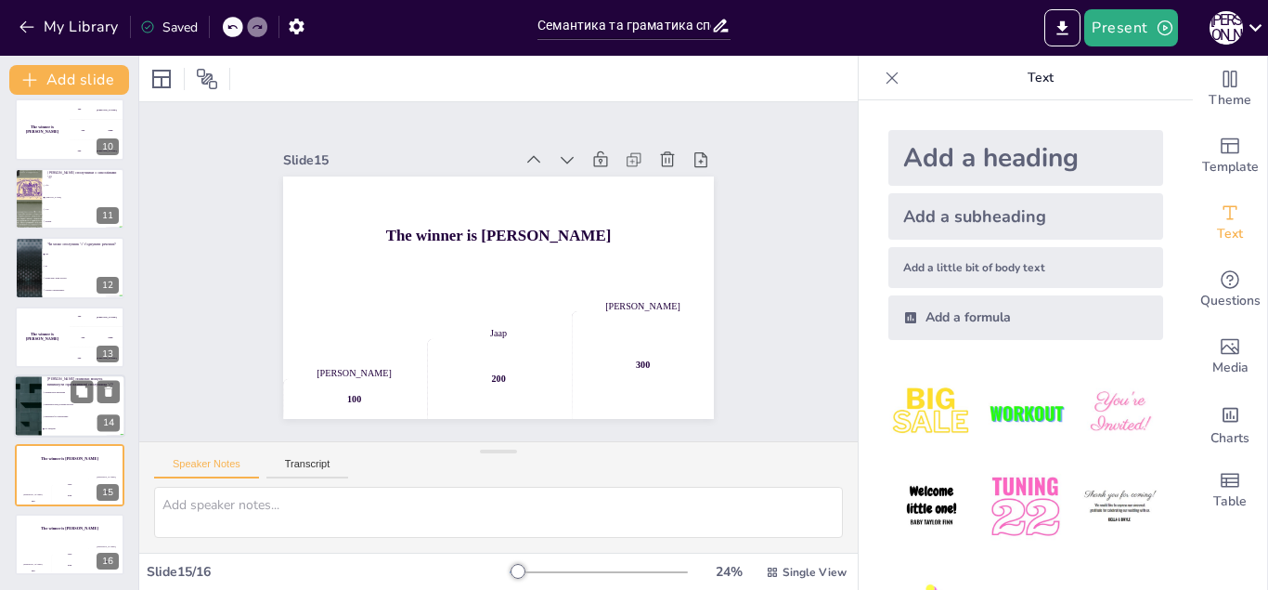
checkbox input "true"
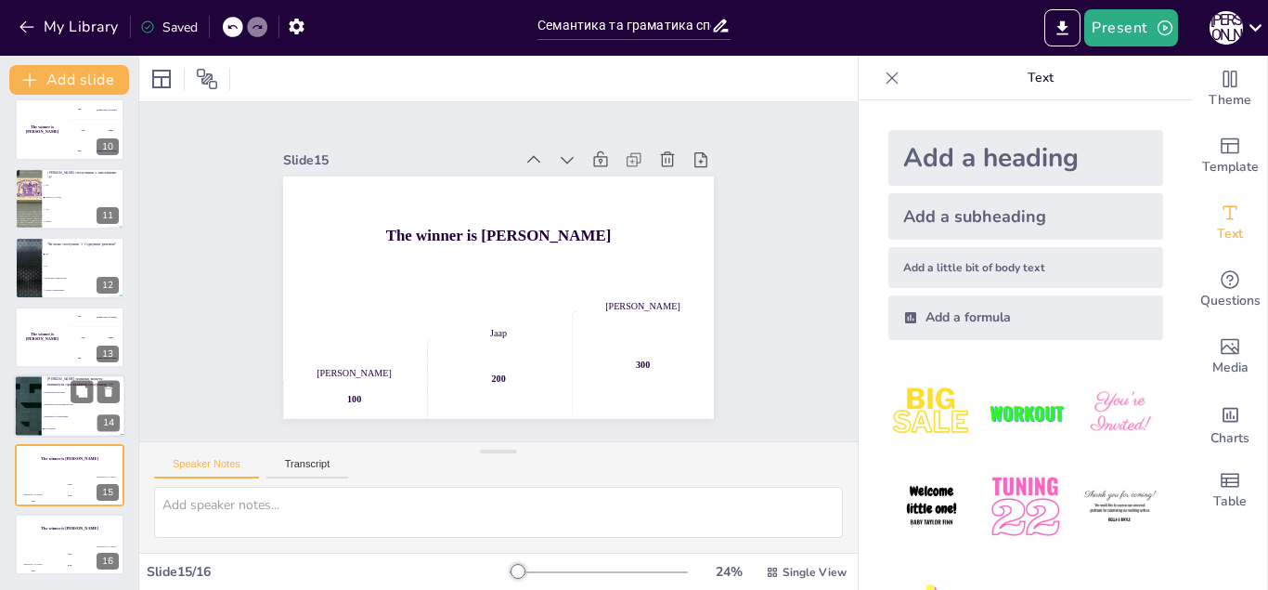
checkbox input "true"
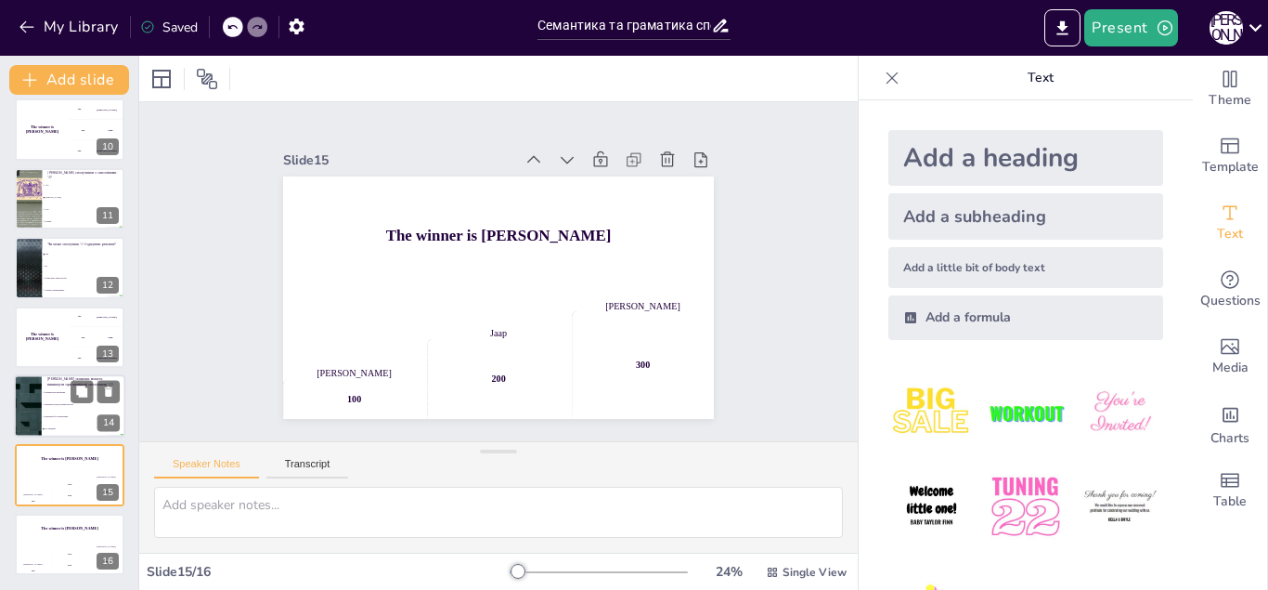
checkbox input "true"
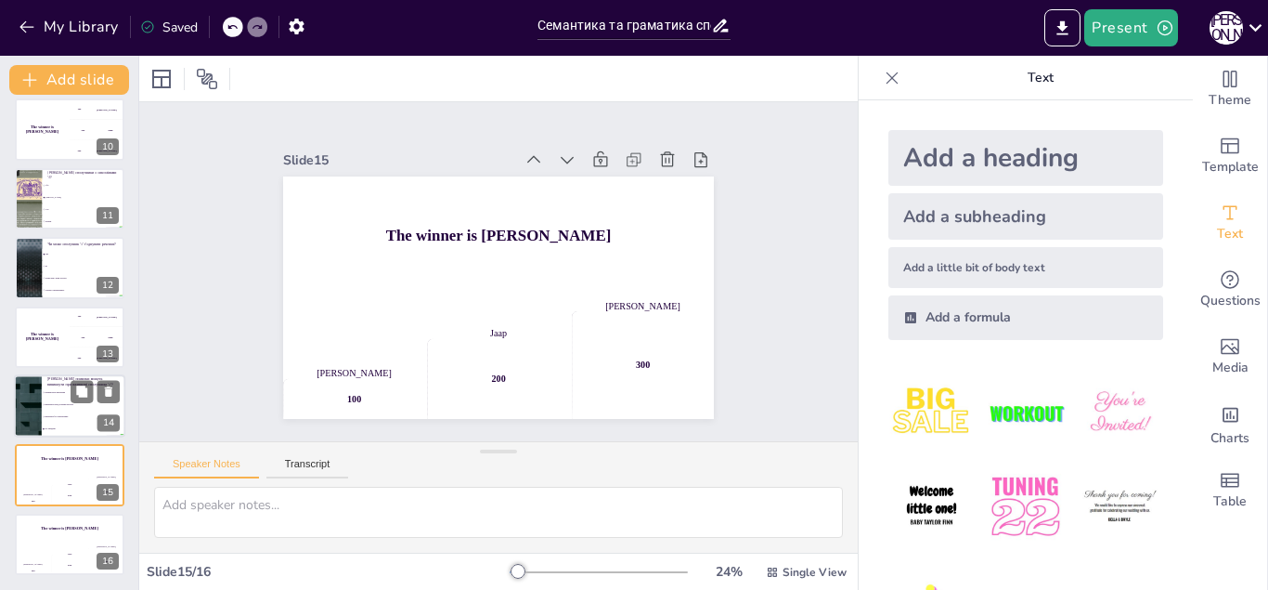
click at [54, 404] on span "Вживання перед кожним членом" at bounding box center [85, 404] width 80 height 3
type textarea "Типові помилки, пов'язані з вживанням сполучника 'і', були розглянуті на слайді…"
checkbox input "true"
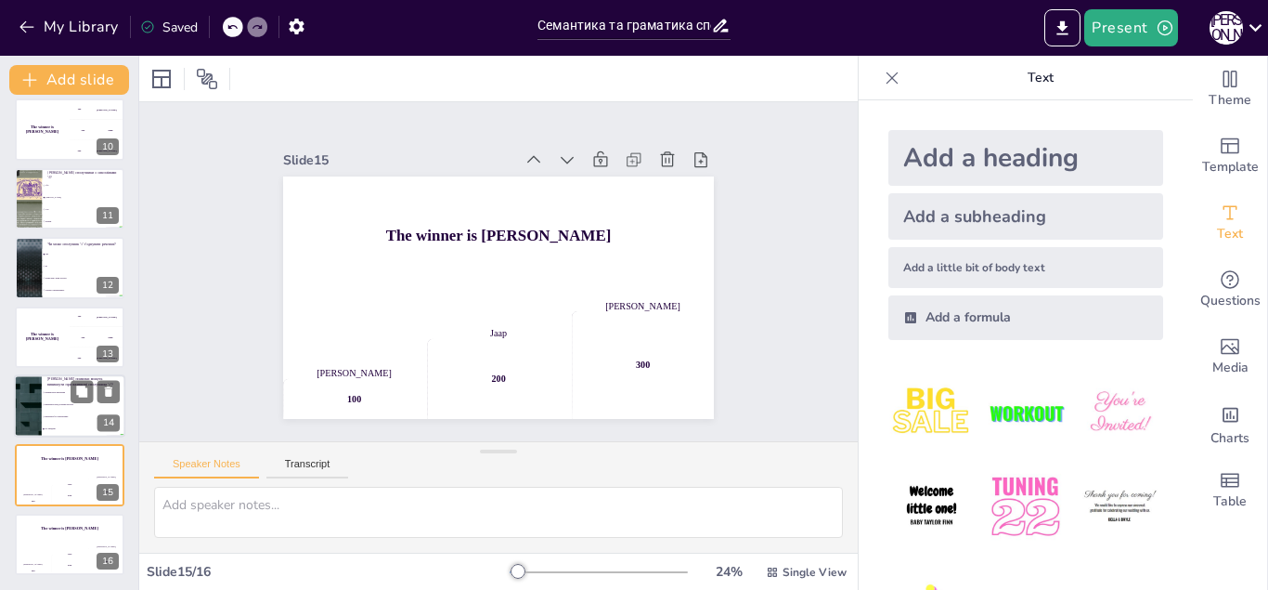
checkbox input "true"
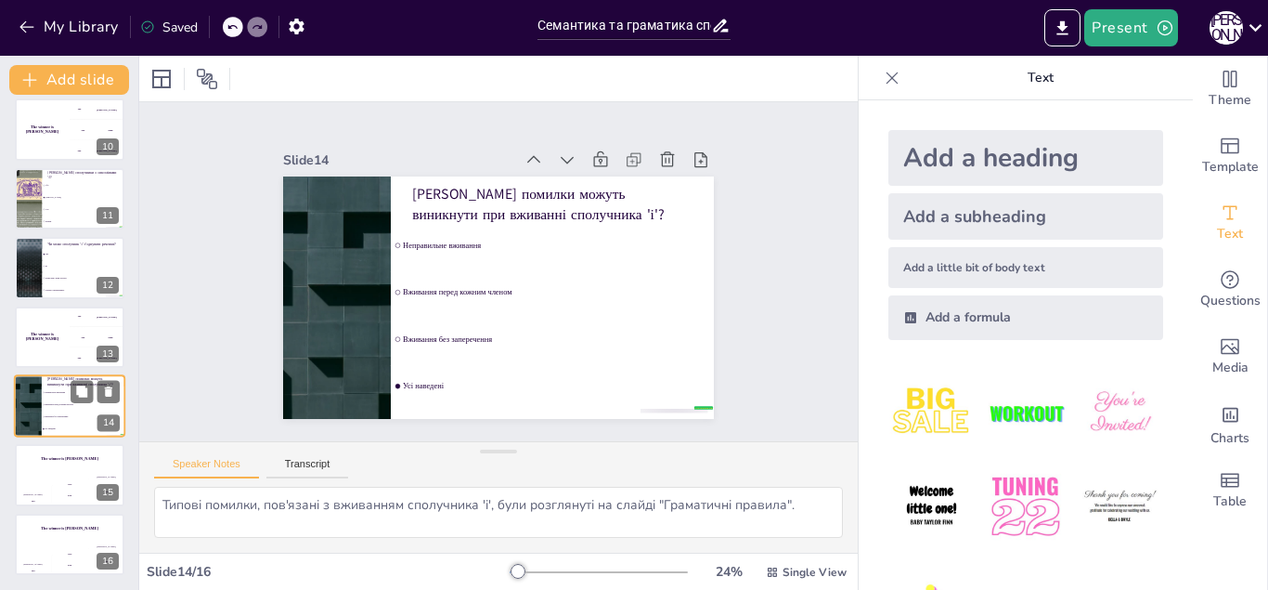
checkbox input "true"
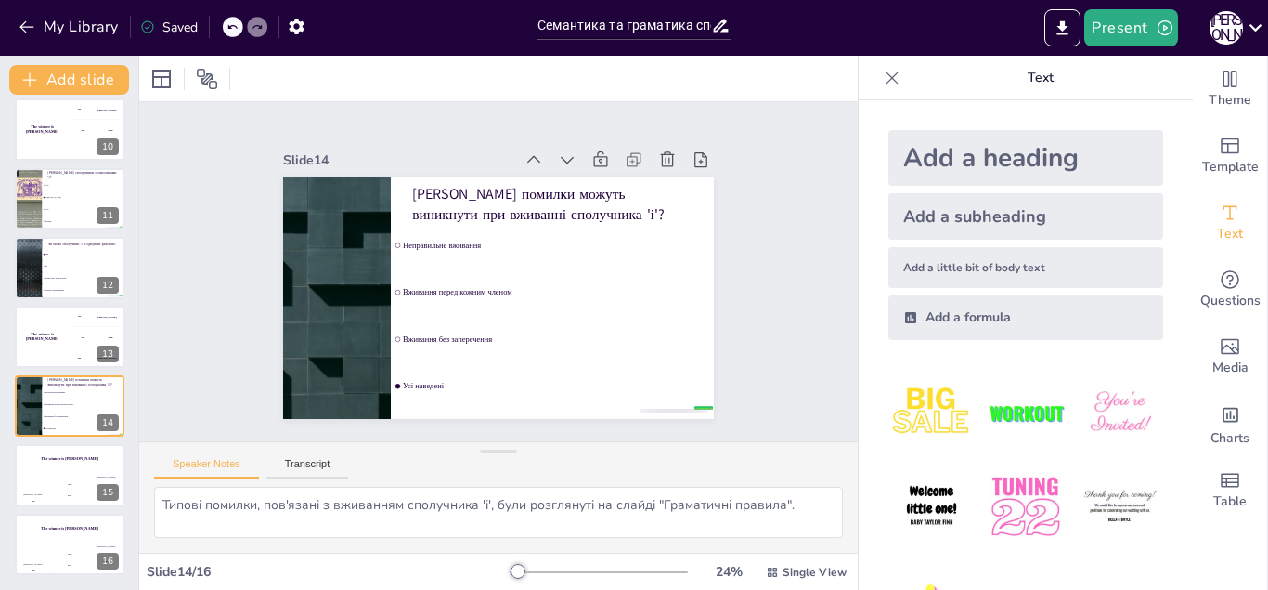
click at [12, 340] on div "Семантика та граматика сполучника 'і' У цій презентації ми розглянемо значення …" at bounding box center [69, 25] width 138 height 1097
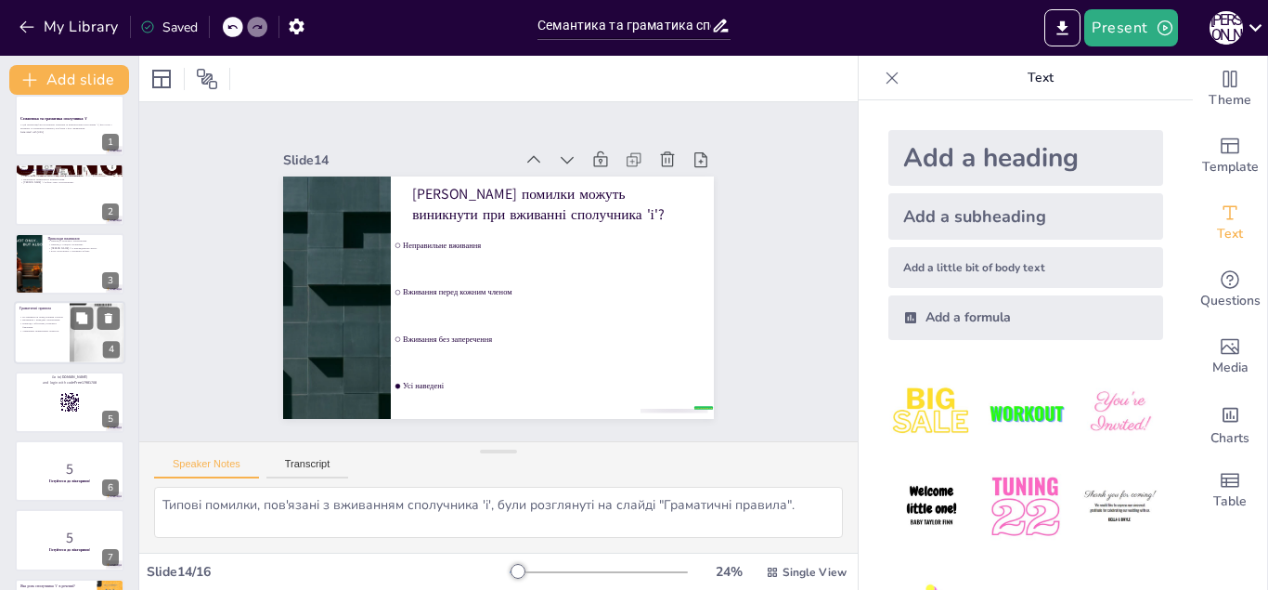
scroll to position [0, 0]
